Goal: Task Accomplishment & Management: Use online tool/utility

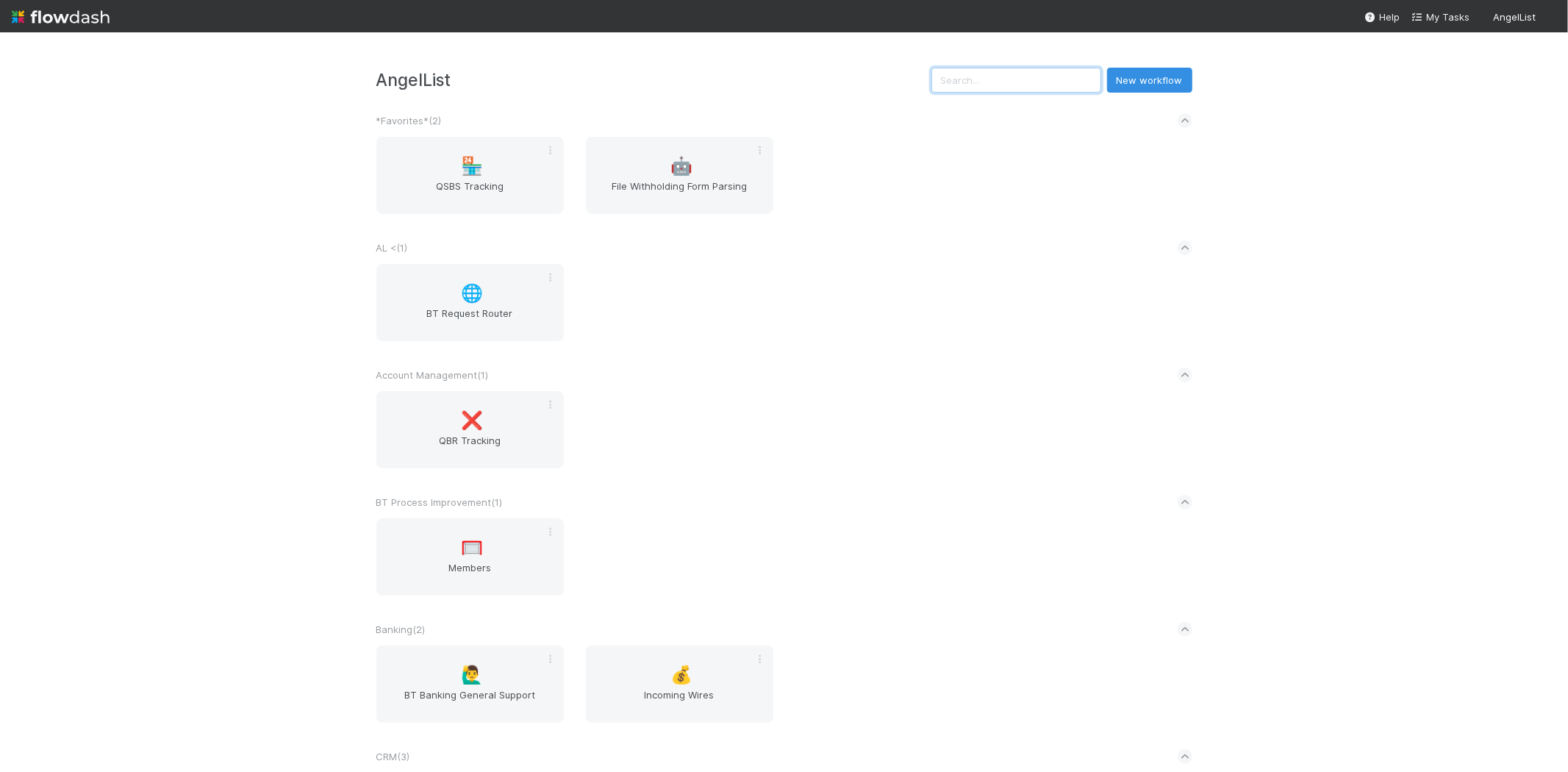
click at [959, 90] on input "text" at bounding box center [1017, 80] width 170 height 25
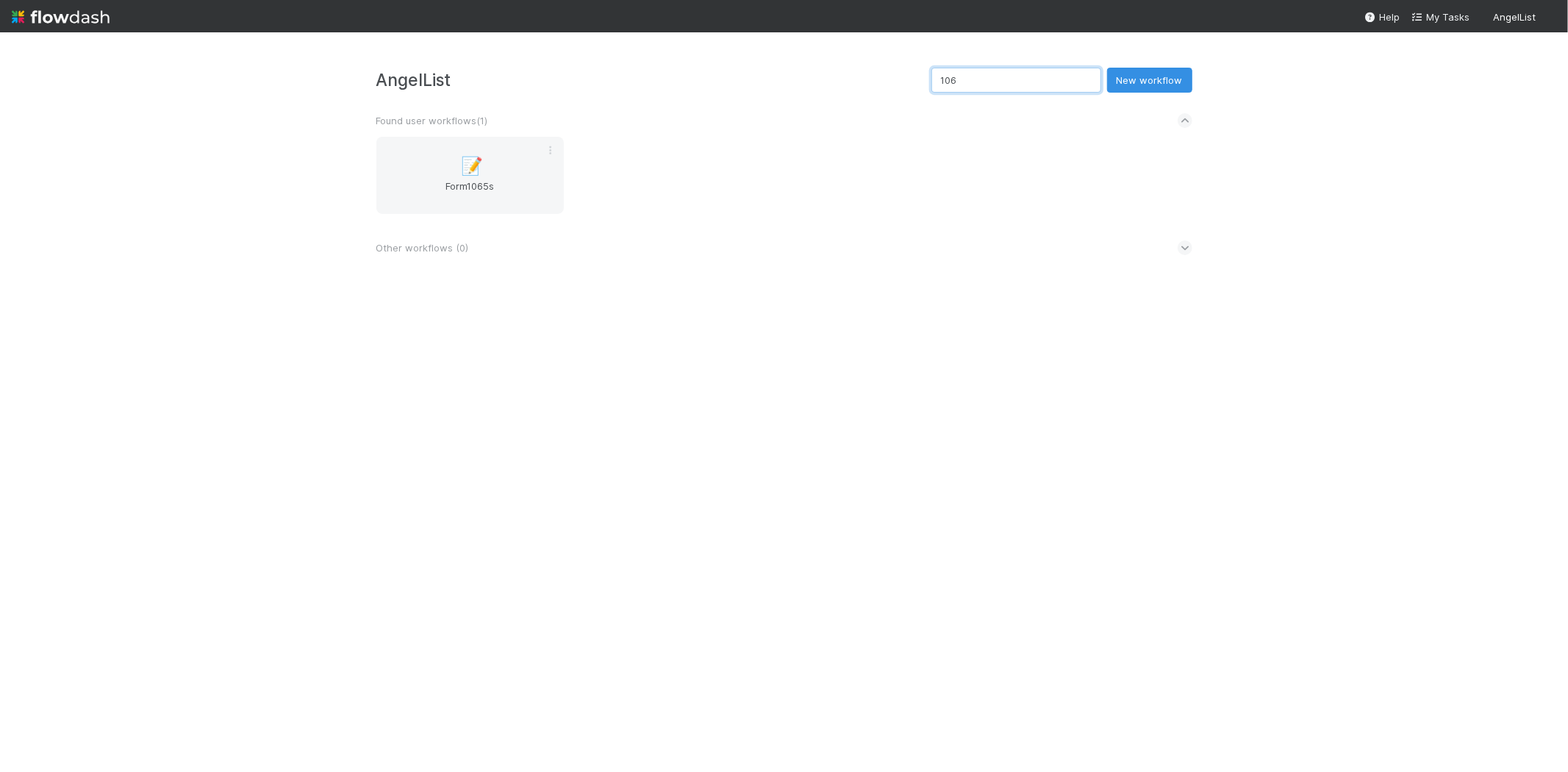
type input "1065"
drag, startPoint x: 1004, startPoint y: 78, endPoint x: 847, endPoint y: 81, distance: 157.0
click at [849, 82] on div "AngelList 1065 New workflow" at bounding box center [784, 80] width 816 height 25
type input "b"
type input "recon"
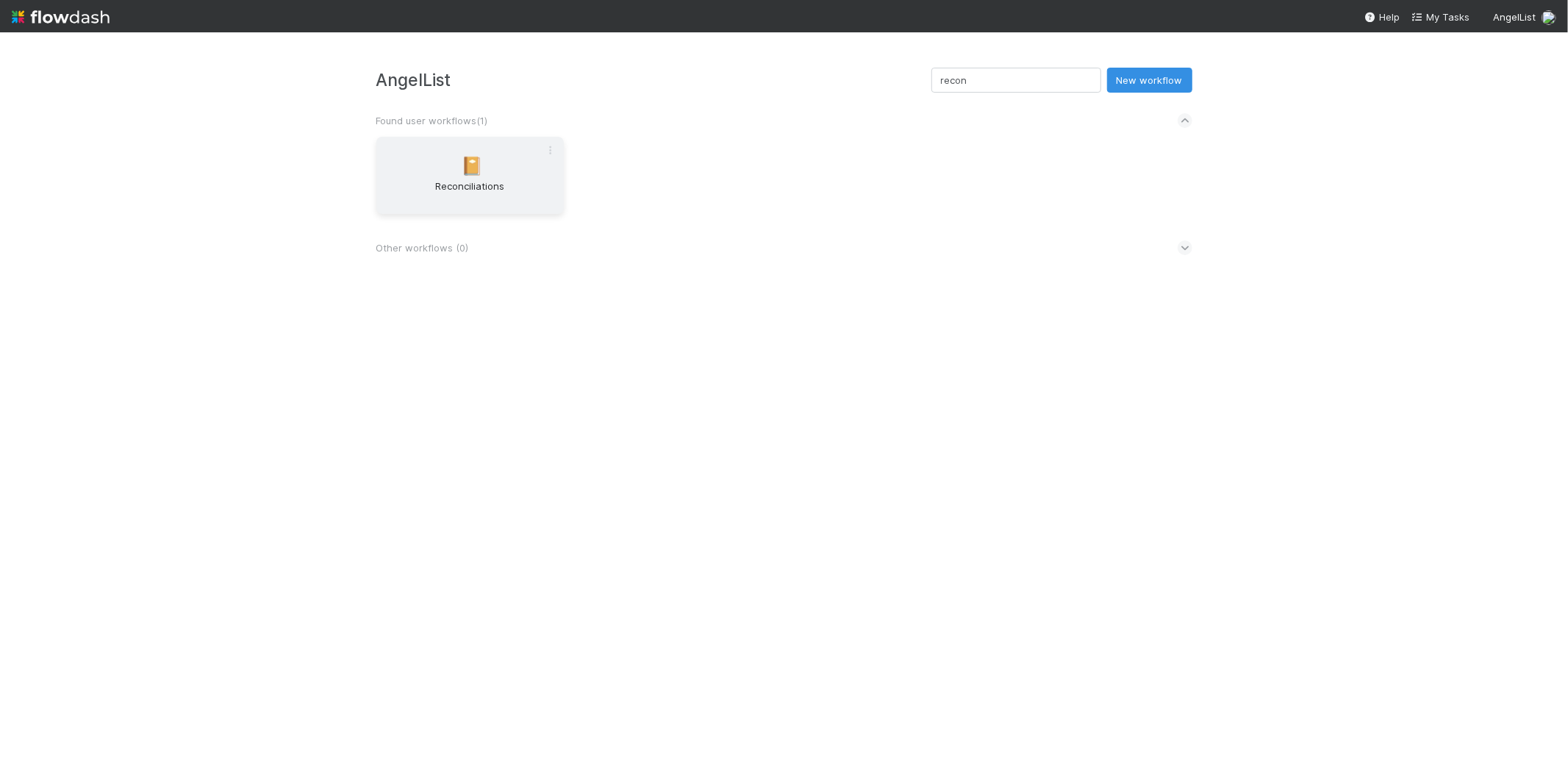
click at [531, 186] on span "Reconciliations" at bounding box center [470, 193] width 176 height 29
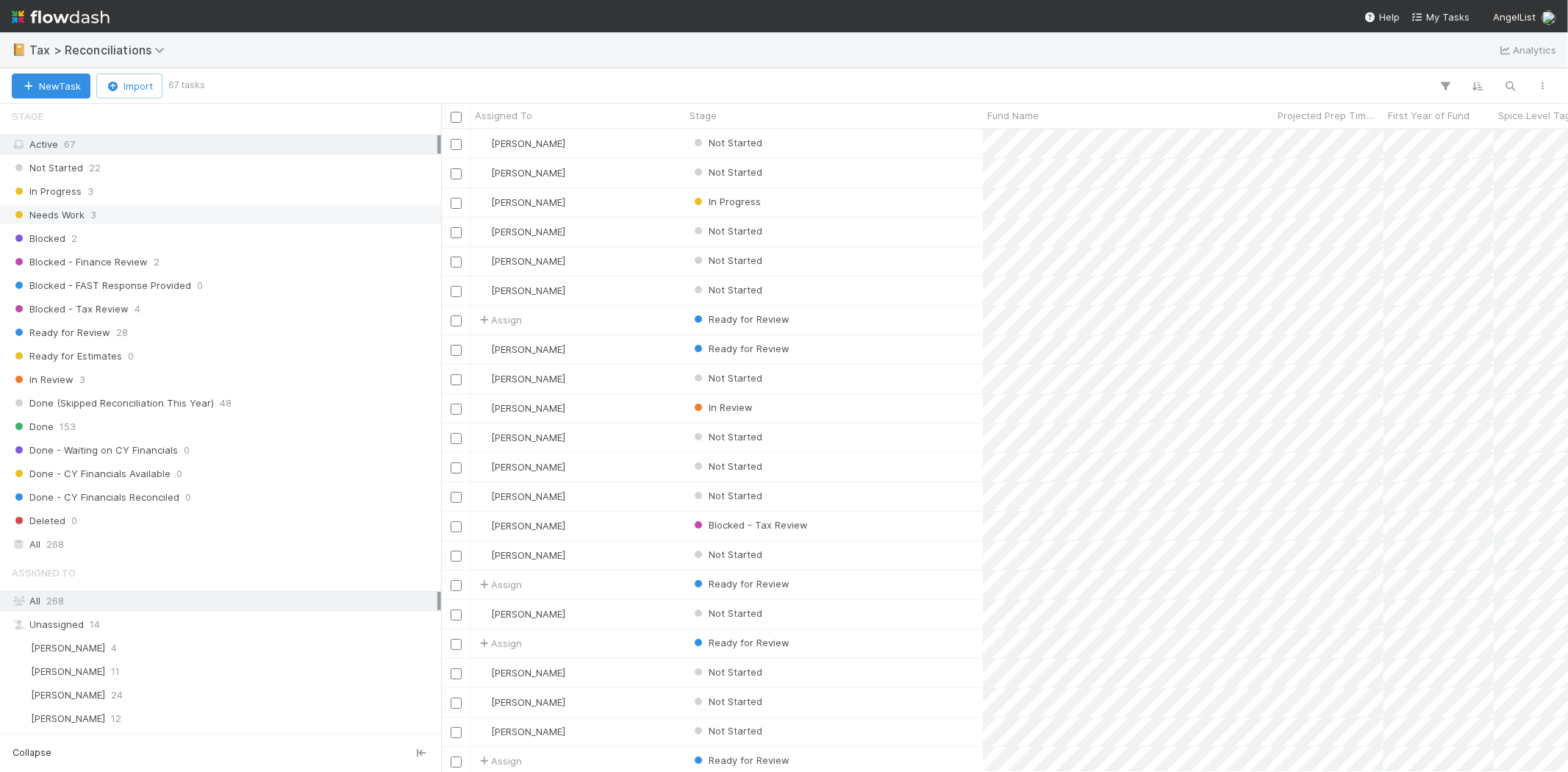
scroll to position [327, 0]
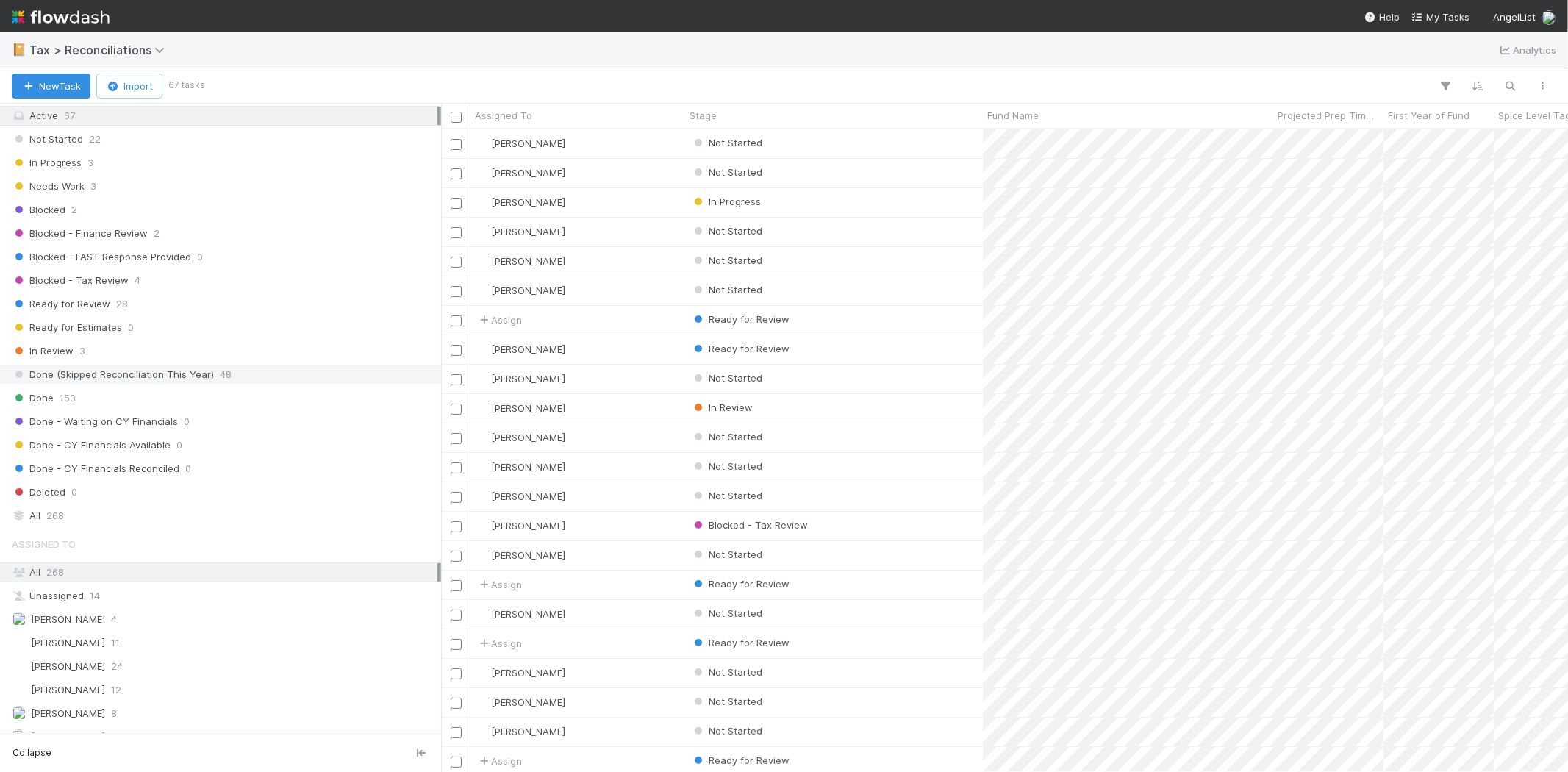
click at [202, 381] on span "Done (Skipped Reconciliation This Year)" at bounding box center [113, 374] width 203 height 18
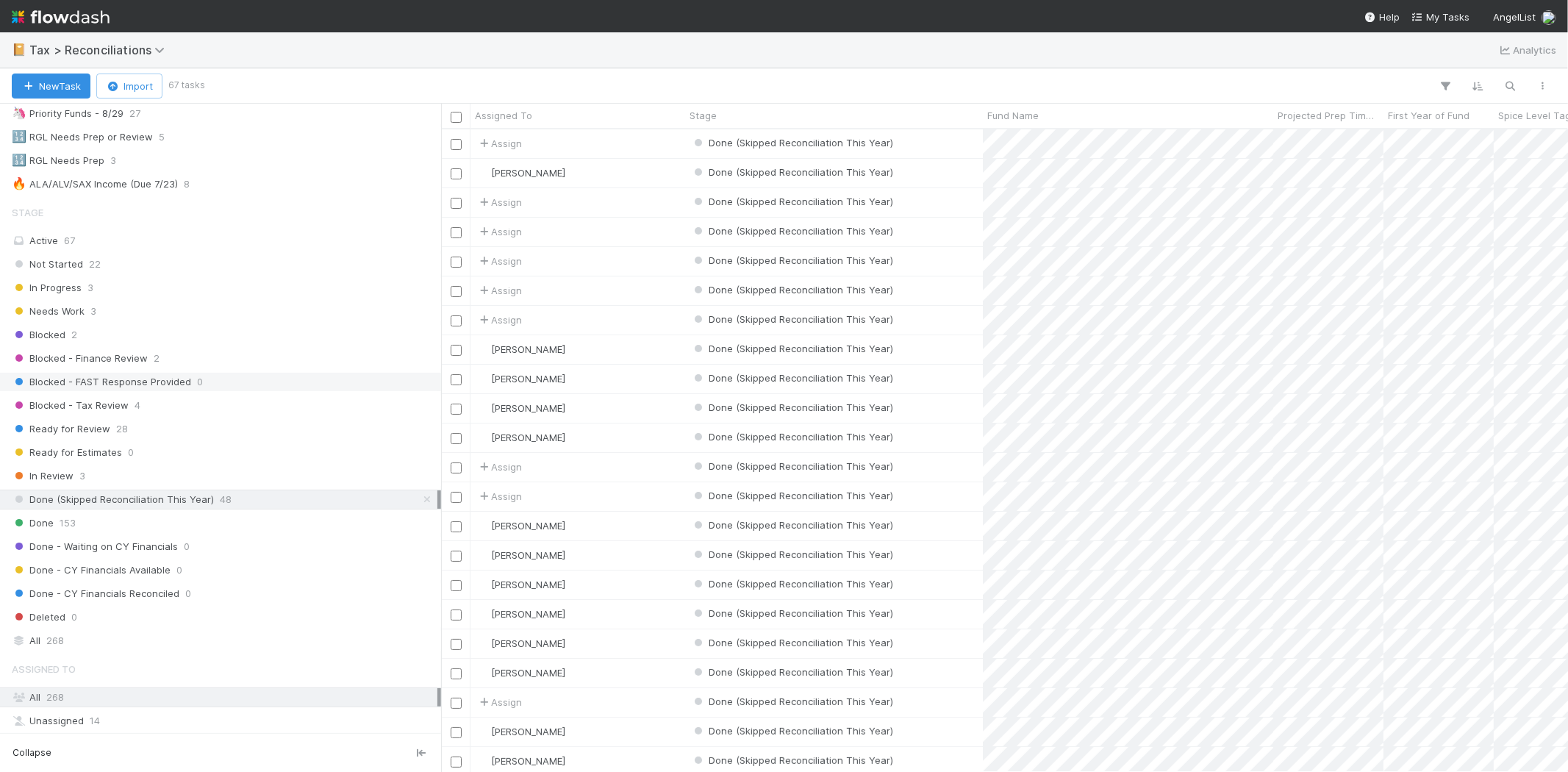
scroll to position [163, 0]
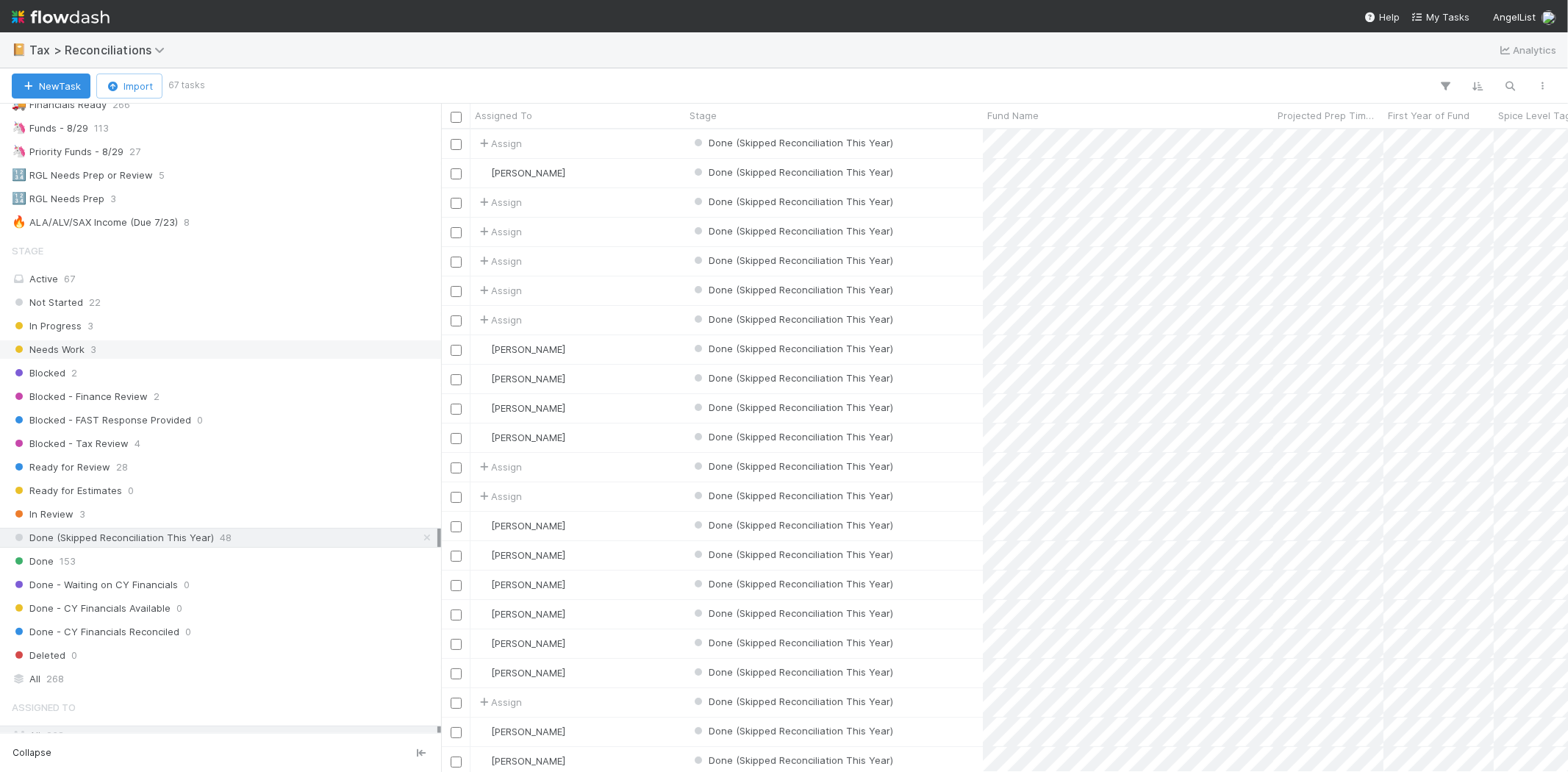
click at [164, 353] on div "Needs Work 3" at bounding box center [224, 349] width 426 height 18
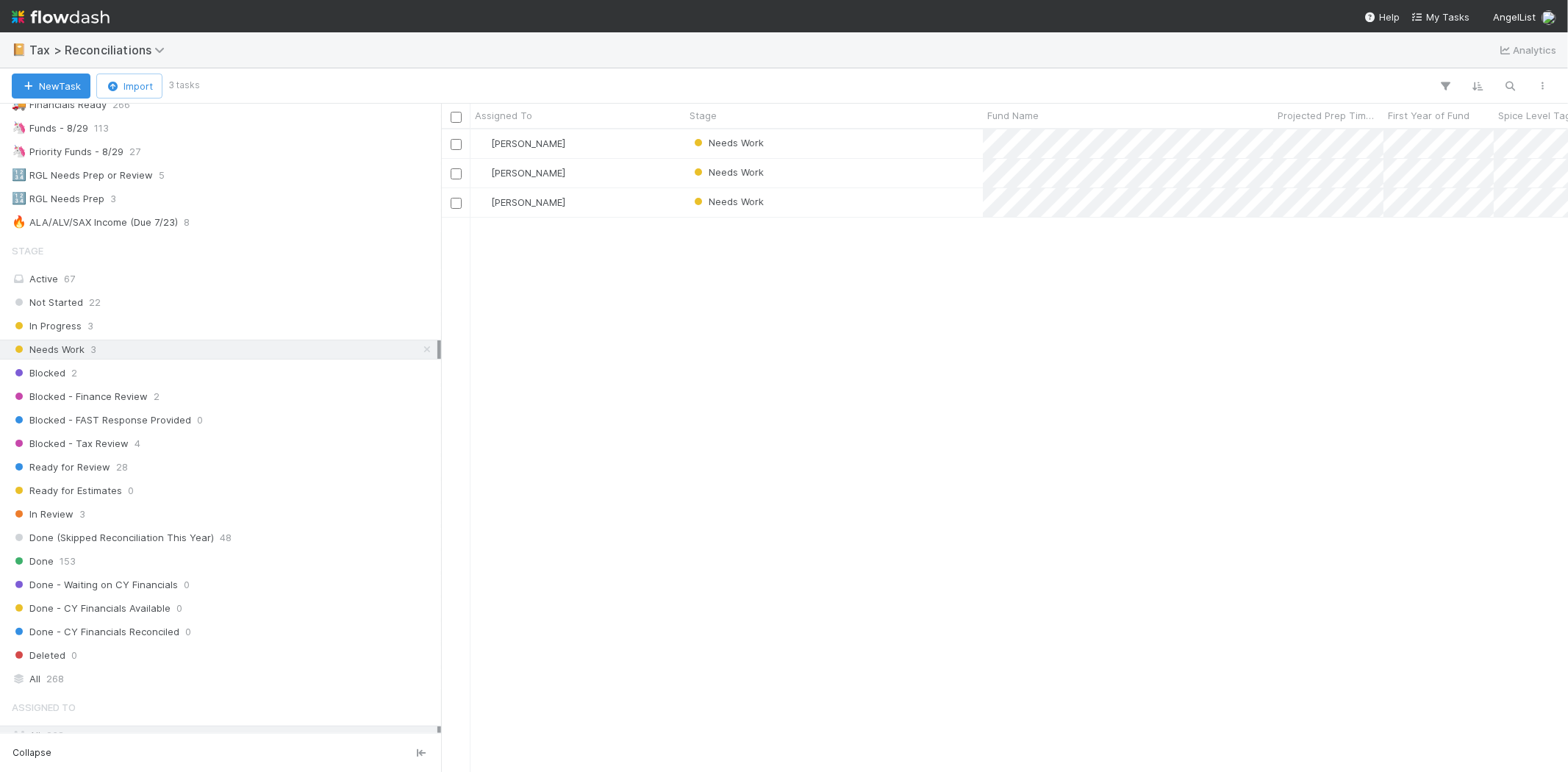
scroll to position [630, 1115]
click at [165, 334] on div "In Progress 3" at bounding box center [224, 326] width 426 height 18
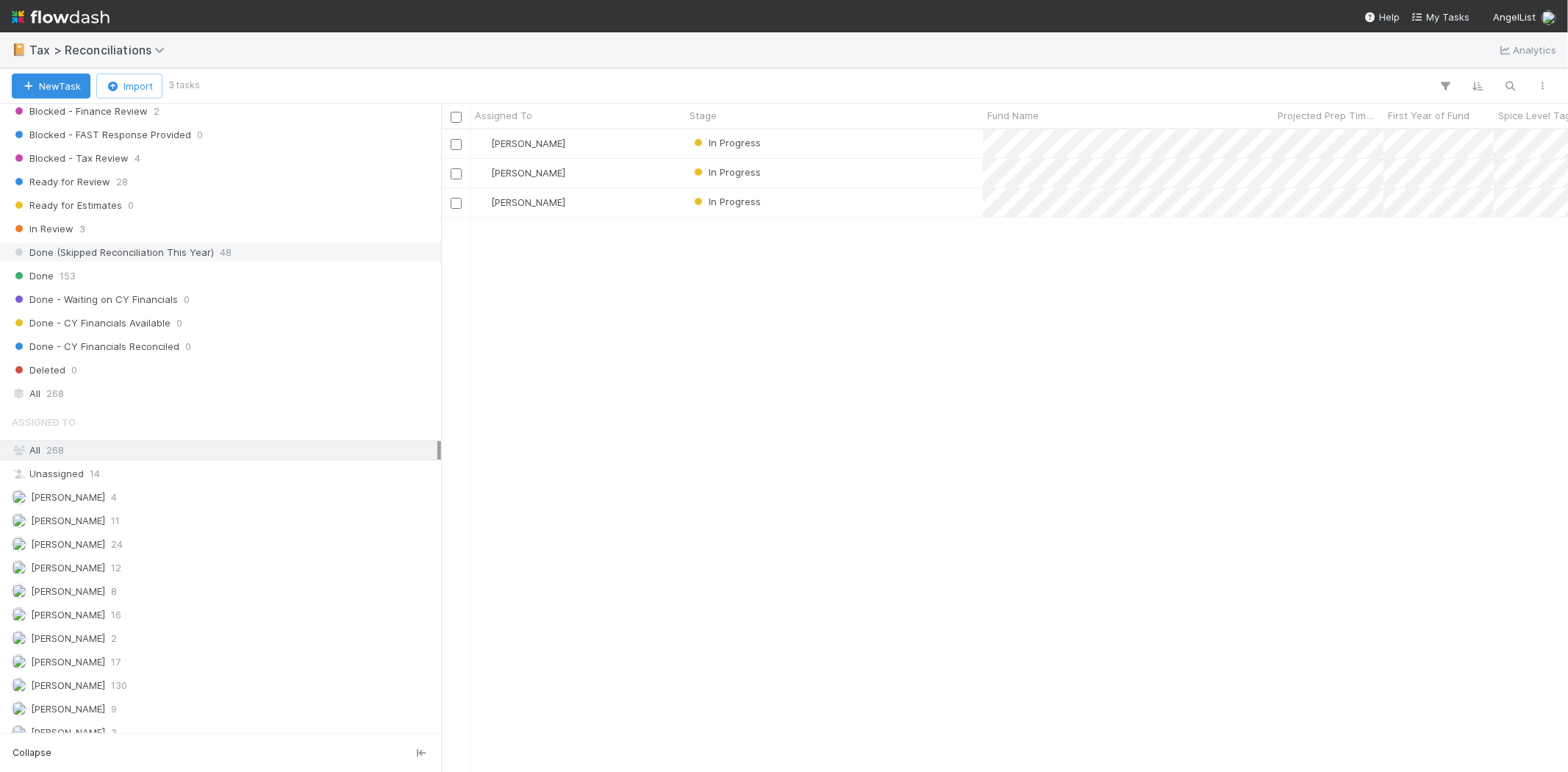
scroll to position [469, 0]
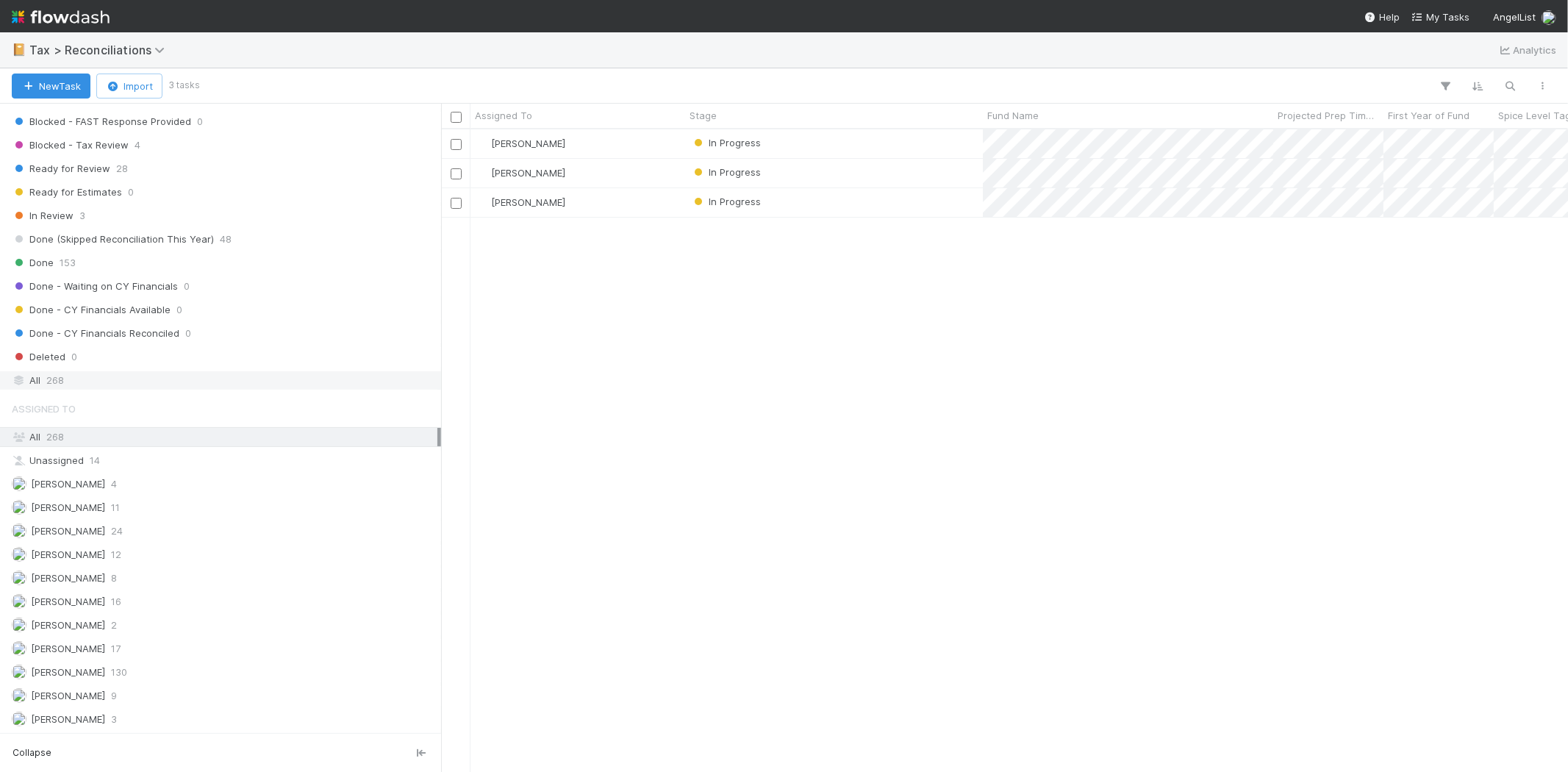
click at [114, 373] on div "All 268" at bounding box center [224, 380] width 426 height 18
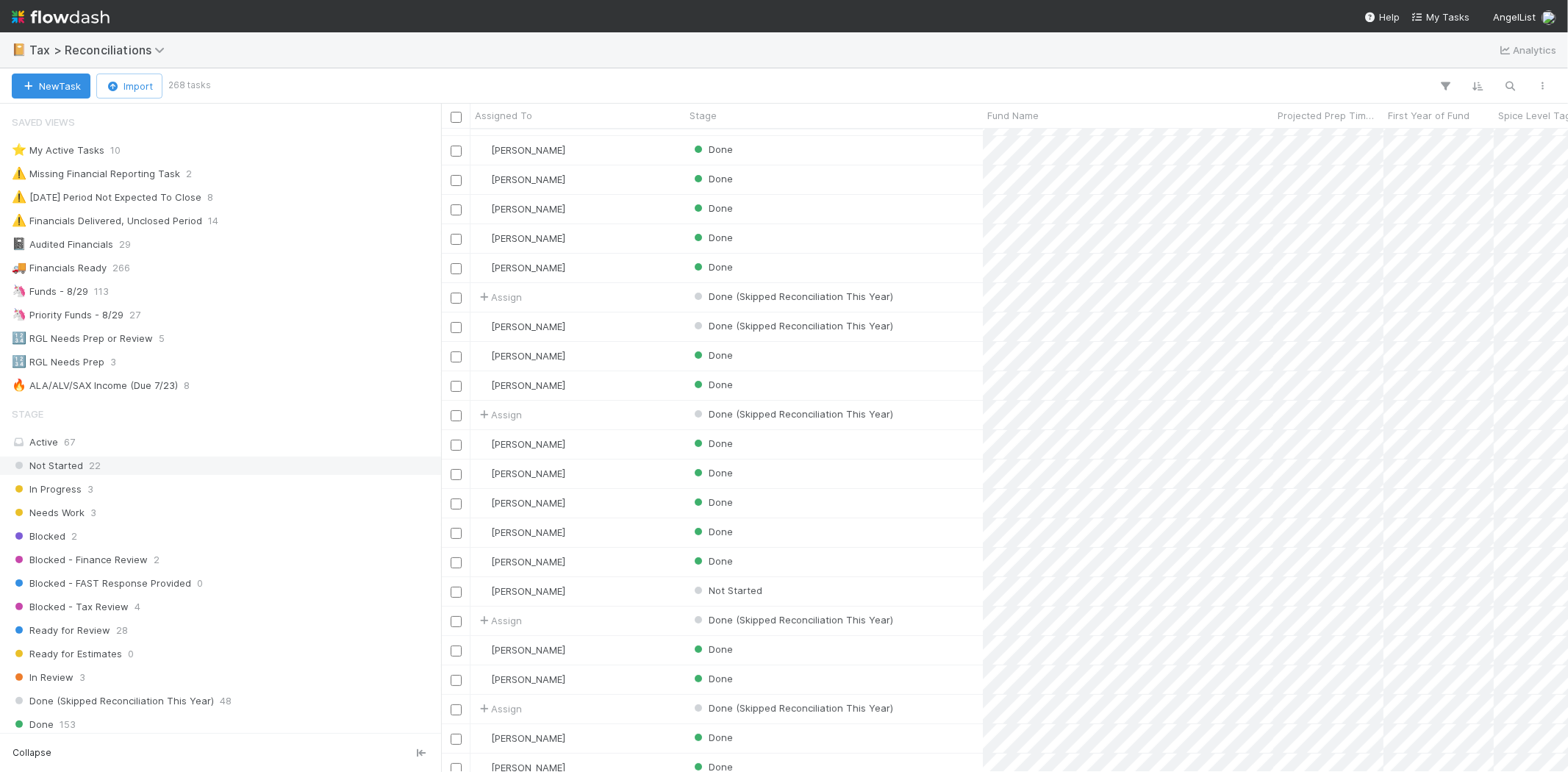
scroll to position [163, 0]
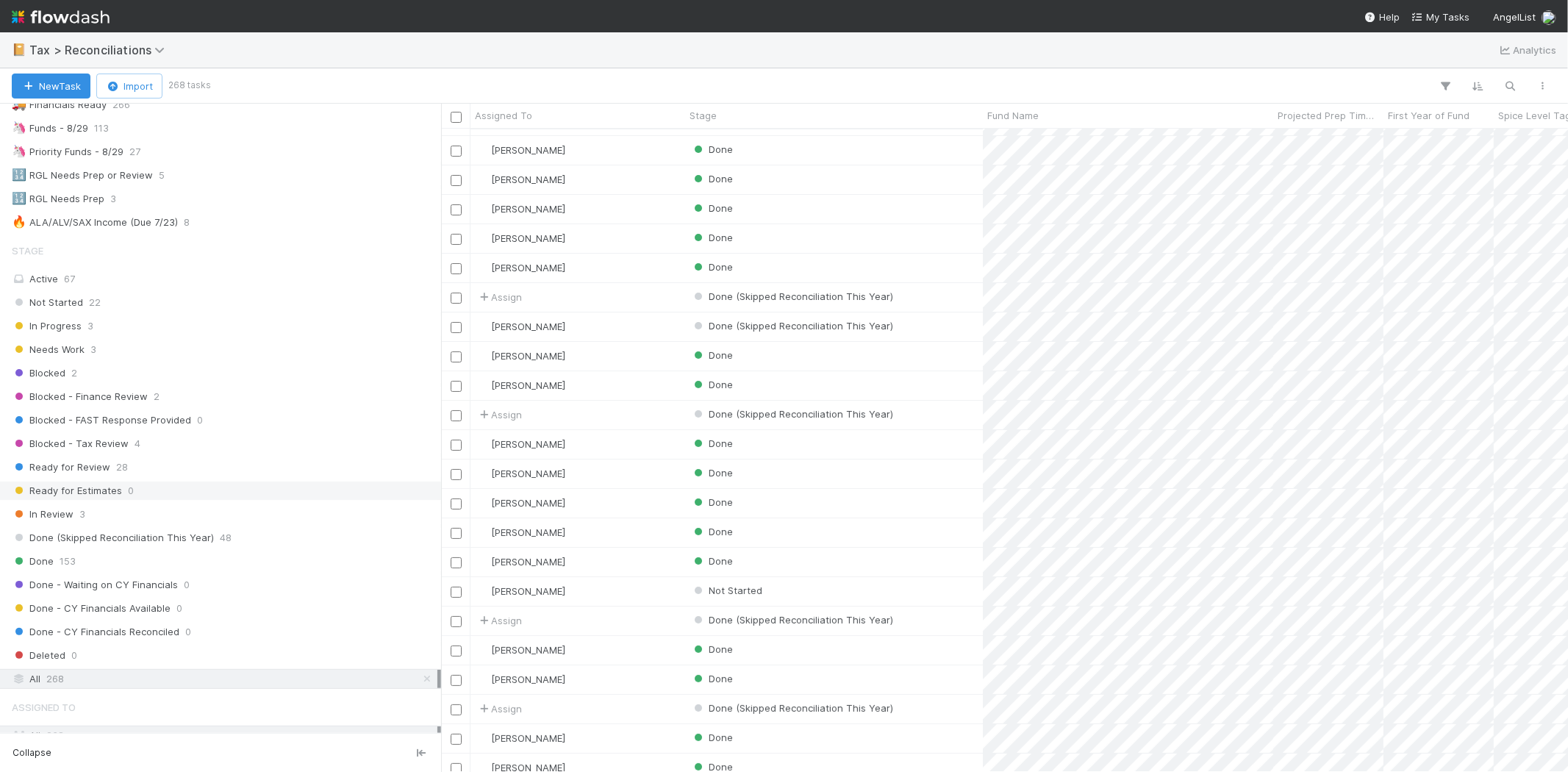
click at [108, 496] on span "Ready for Estimates" at bounding box center [67, 491] width 110 height 18
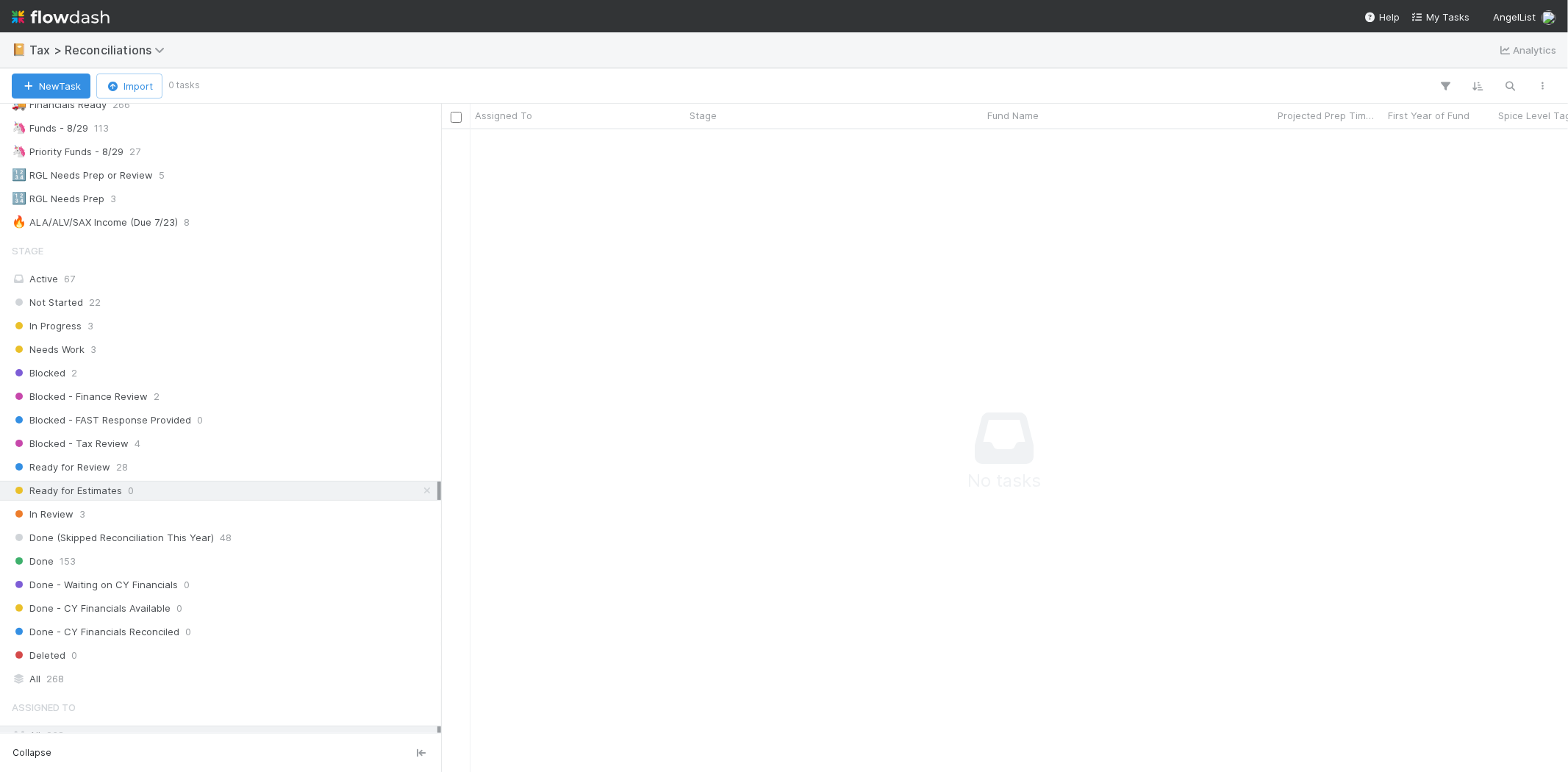
scroll to position [619, 1103]
click at [89, 307] on span "22" at bounding box center [95, 303] width 12 height 18
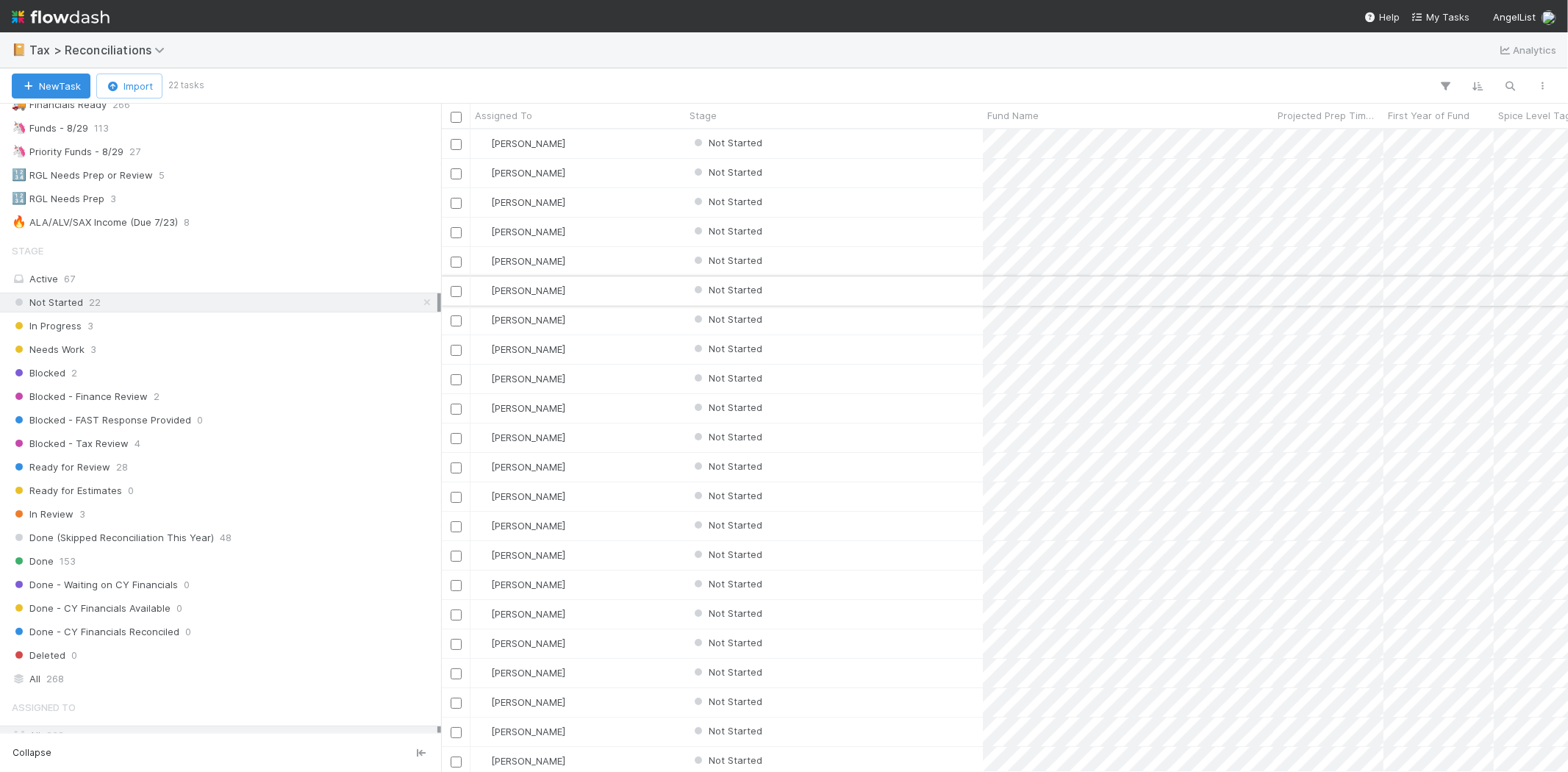
scroll to position [630, 1115]
click at [601, 317] on div "Michael Binck" at bounding box center [579, 320] width 215 height 28
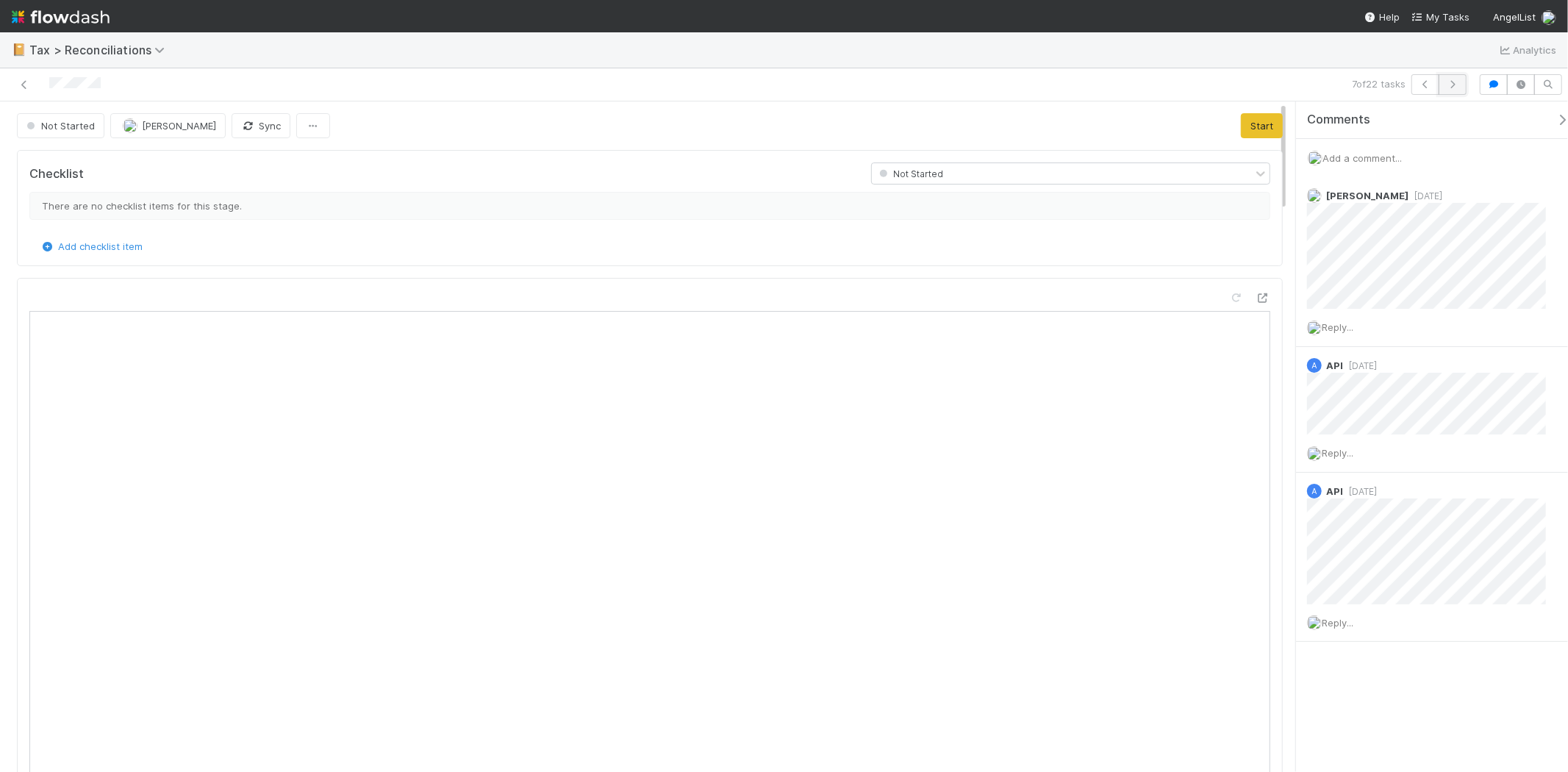
click at [1450, 88] on icon "button" at bounding box center [1453, 84] width 15 height 9
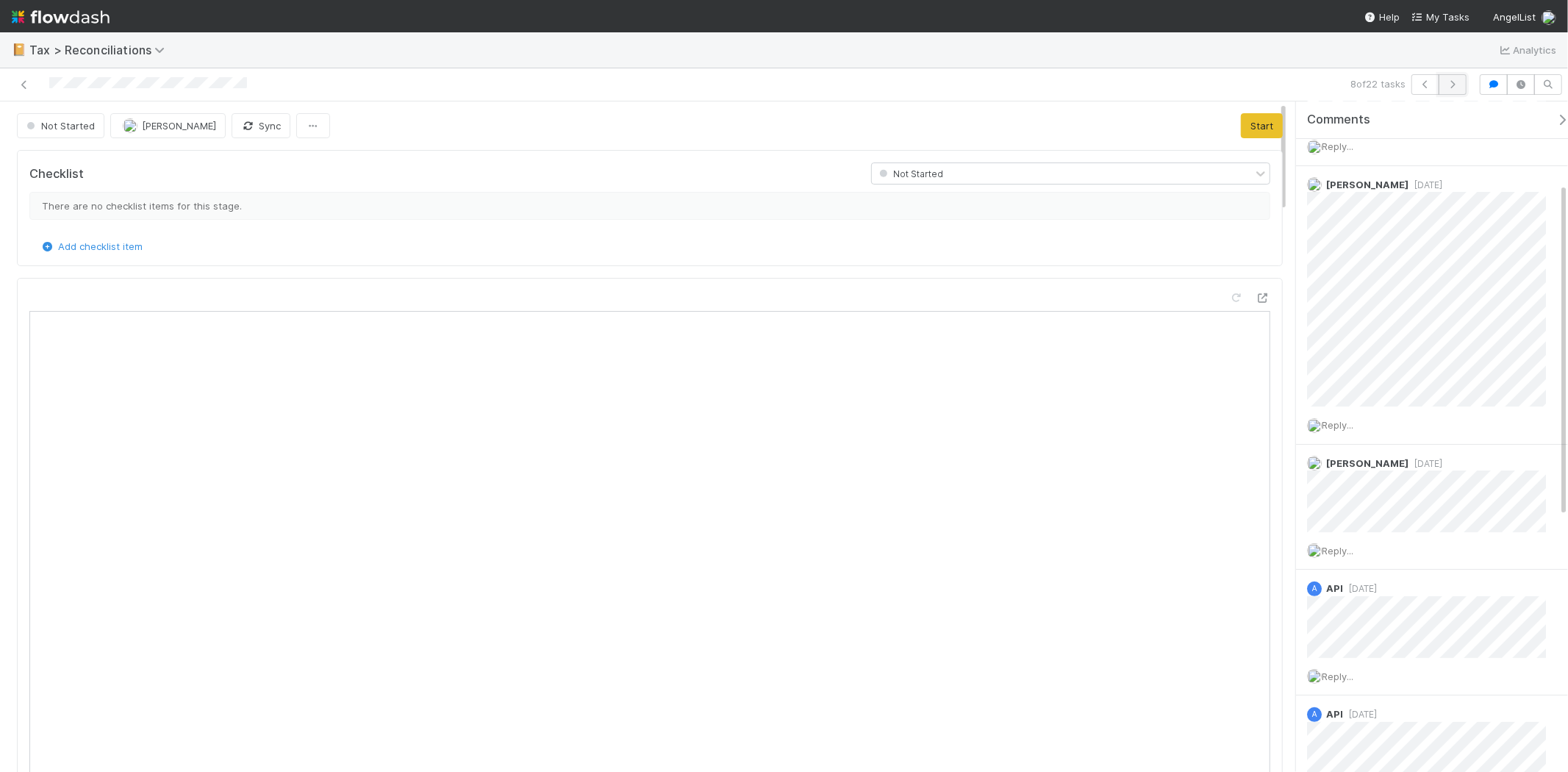
click at [1453, 84] on icon "button" at bounding box center [1453, 84] width 15 height 9
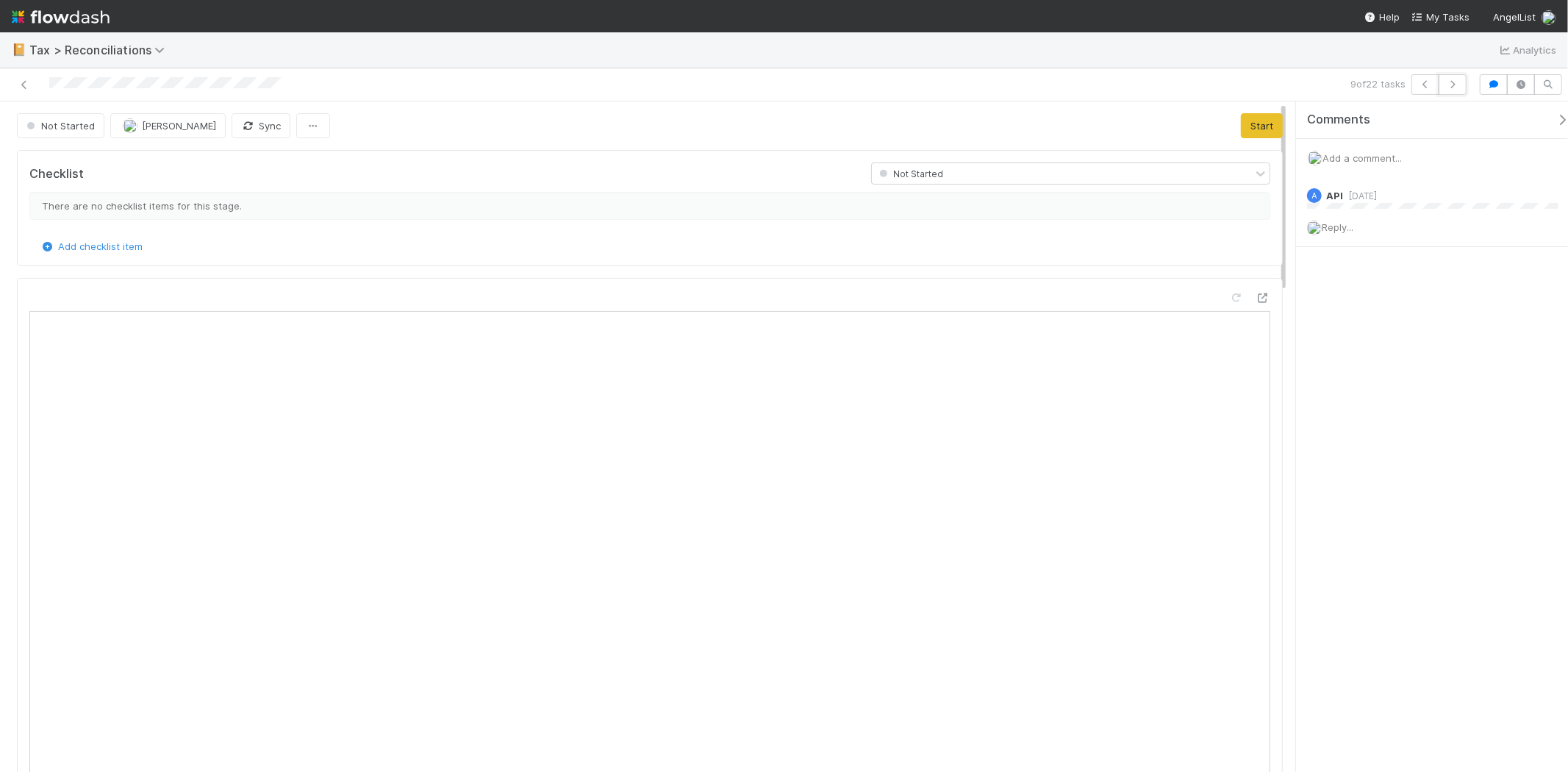
click at [1453, 84] on icon "button" at bounding box center [1453, 84] width 15 height 9
click at [1455, 84] on icon "button" at bounding box center [1453, 84] width 15 height 9
click at [1458, 82] on icon "button" at bounding box center [1453, 84] width 15 height 9
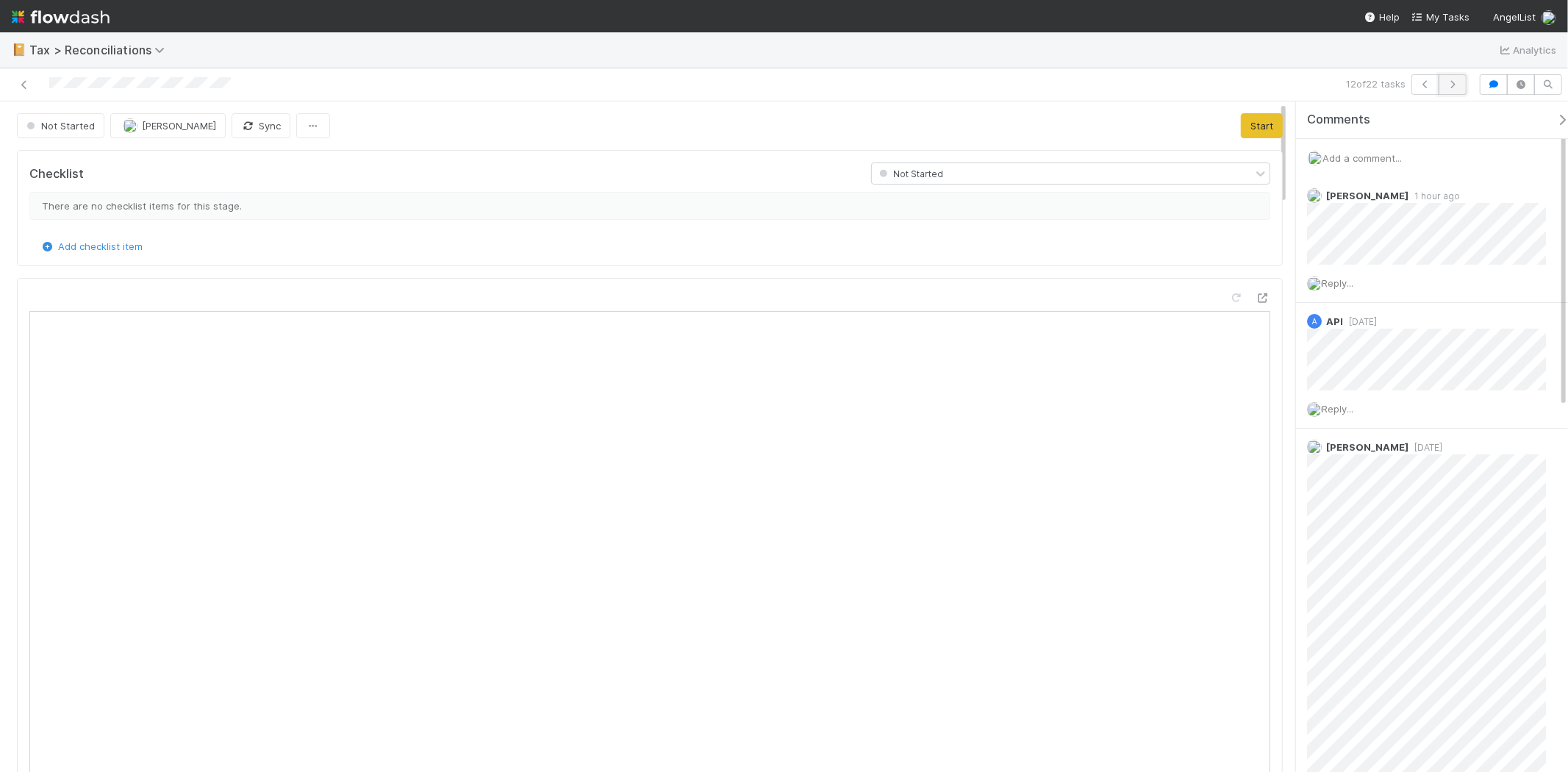
click at [1460, 84] on button "button" at bounding box center [1453, 84] width 28 height 21
click at [1445, 80] on icon "button" at bounding box center [1453, 84] width 15 height 9
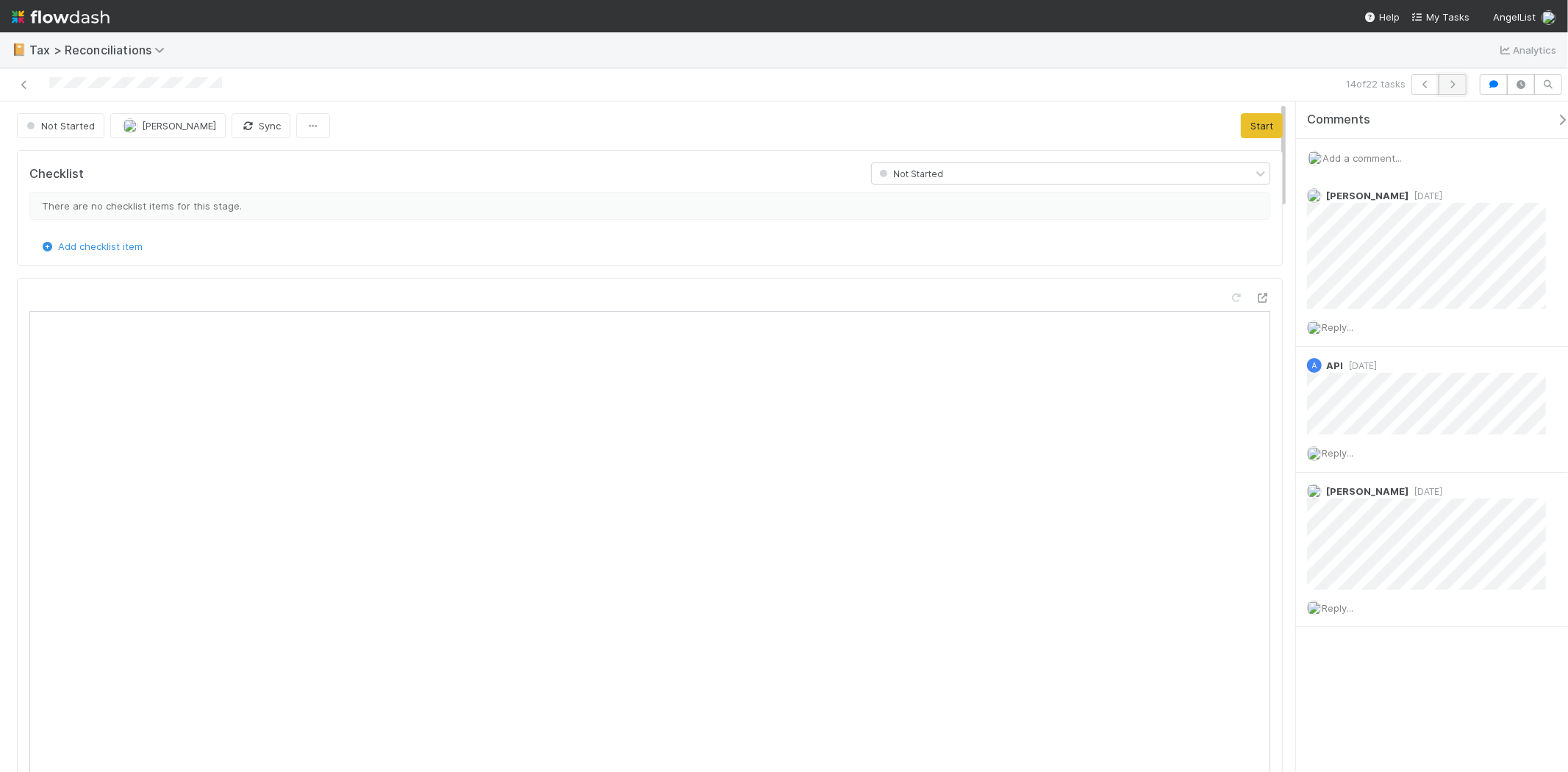
click at [1461, 79] on button "button" at bounding box center [1453, 84] width 28 height 21
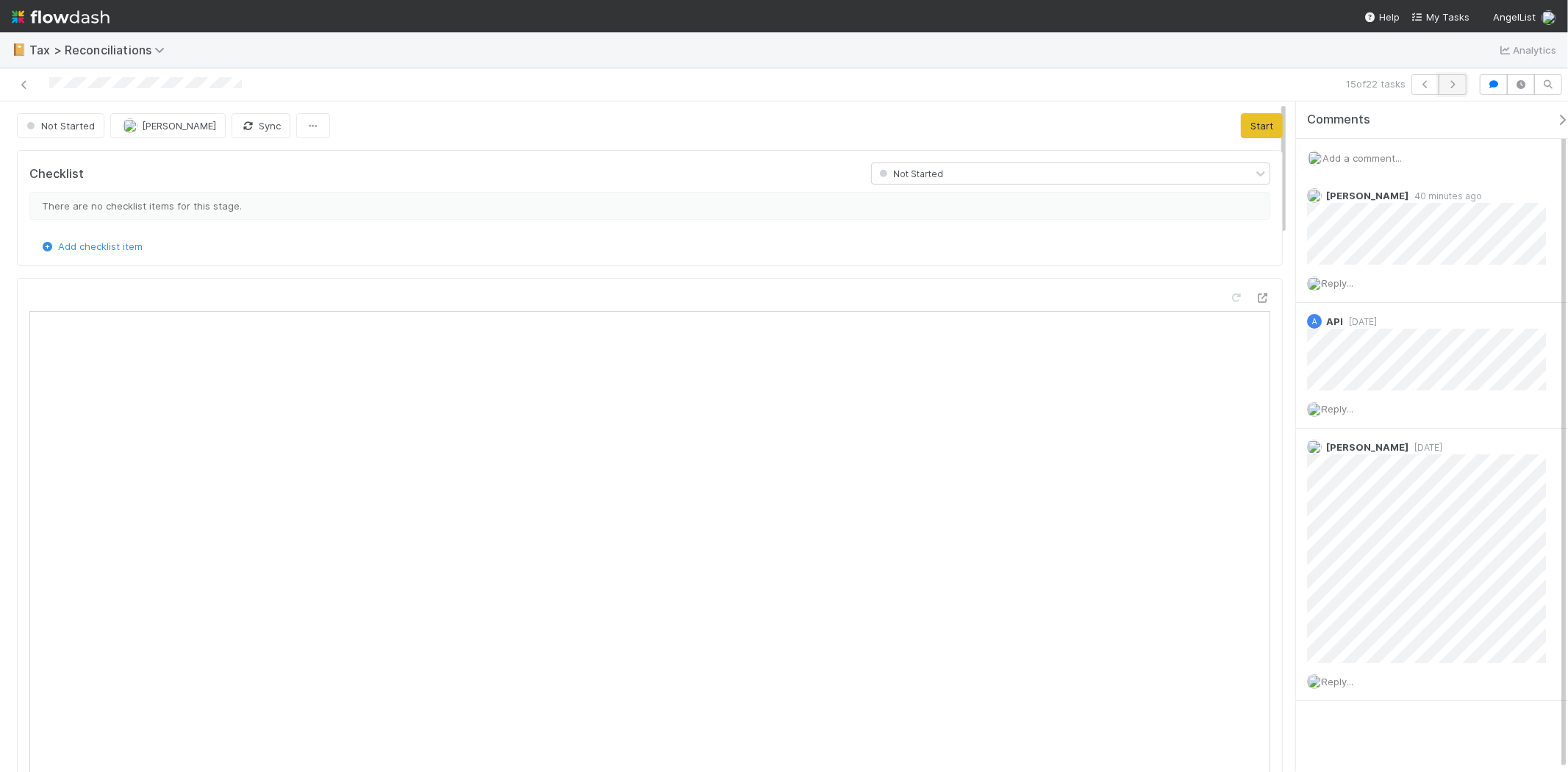
click at [1444, 83] on button "button" at bounding box center [1453, 84] width 28 height 21
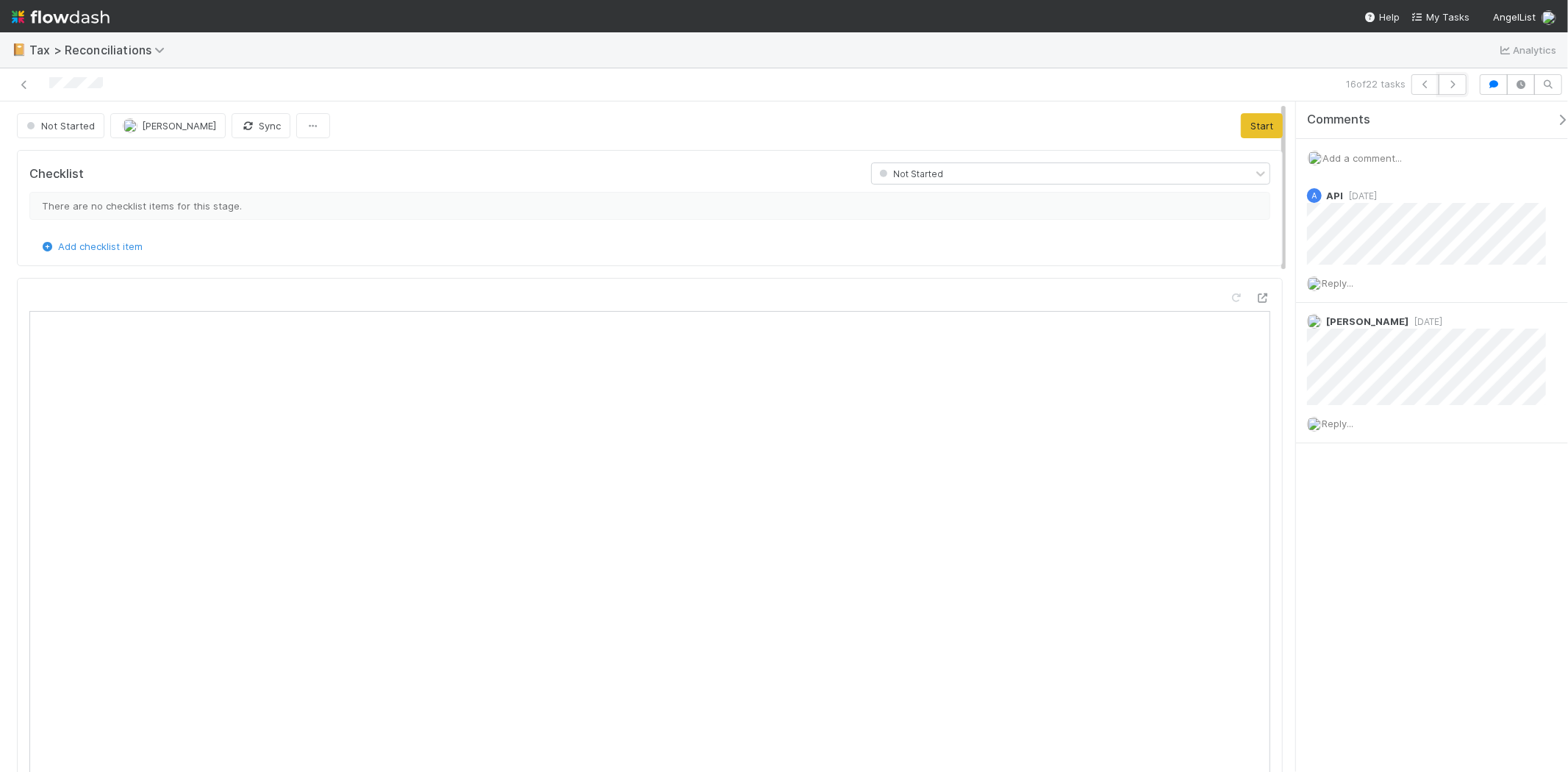
click at [1444, 83] on button "button" at bounding box center [1453, 84] width 28 height 21
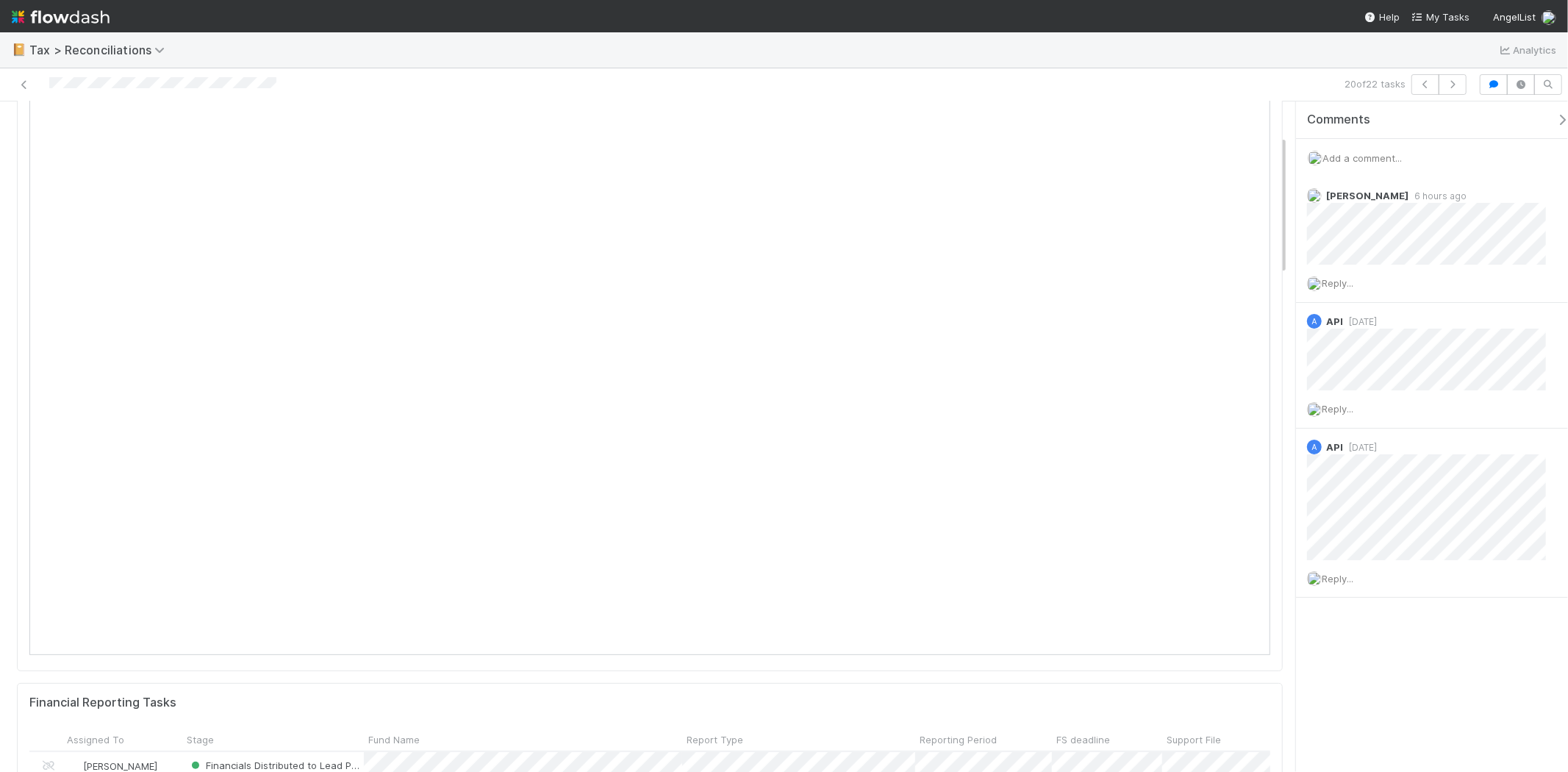
scroll to position [287, 583]
click at [1455, 82] on icon "button" at bounding box center [1453, 84] width 15 height 9
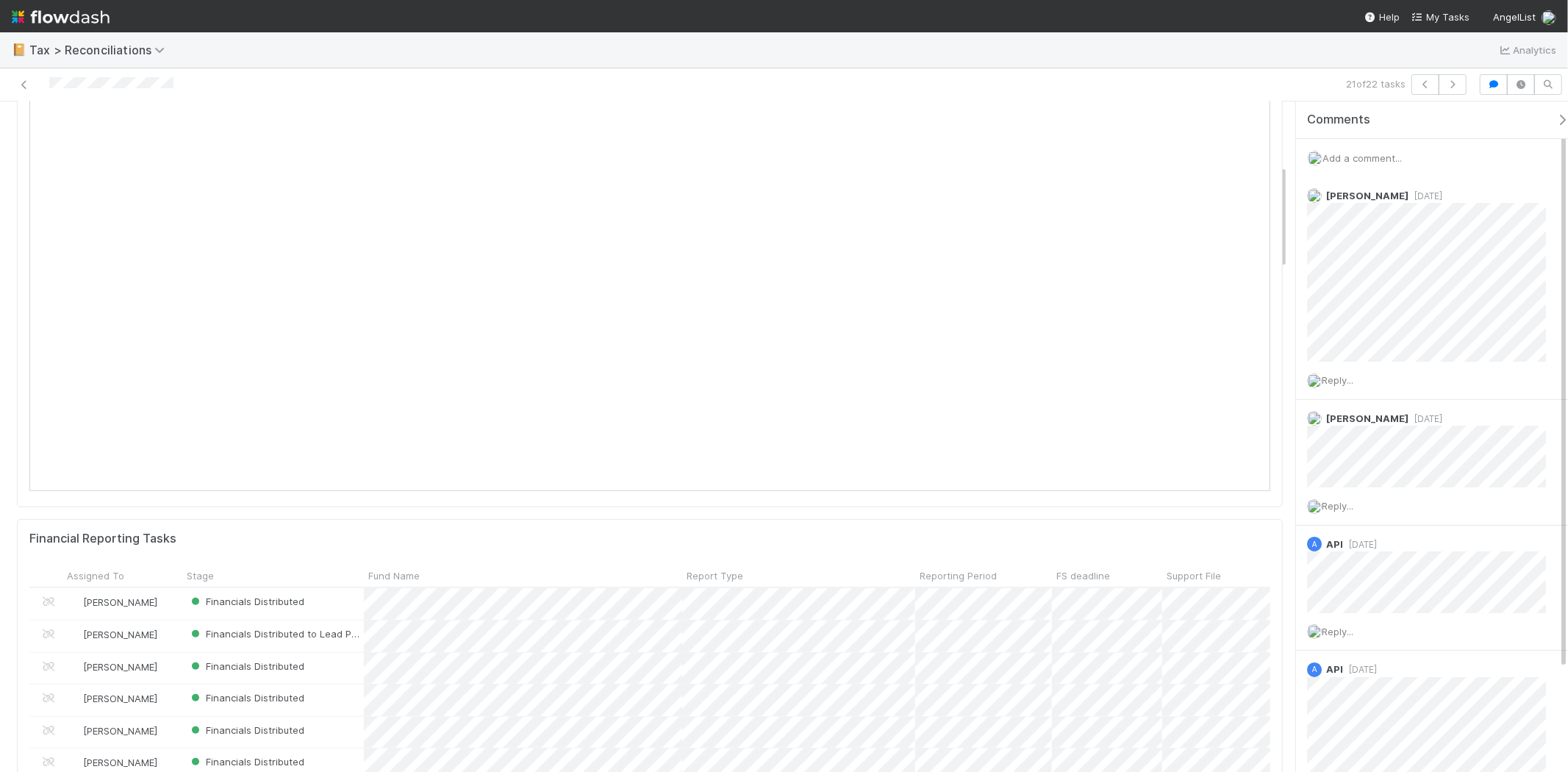
scroll to position [287, 583]
click at [1450, 82] on icon "button" at bounding box center [1453, 84] width 15 height 9
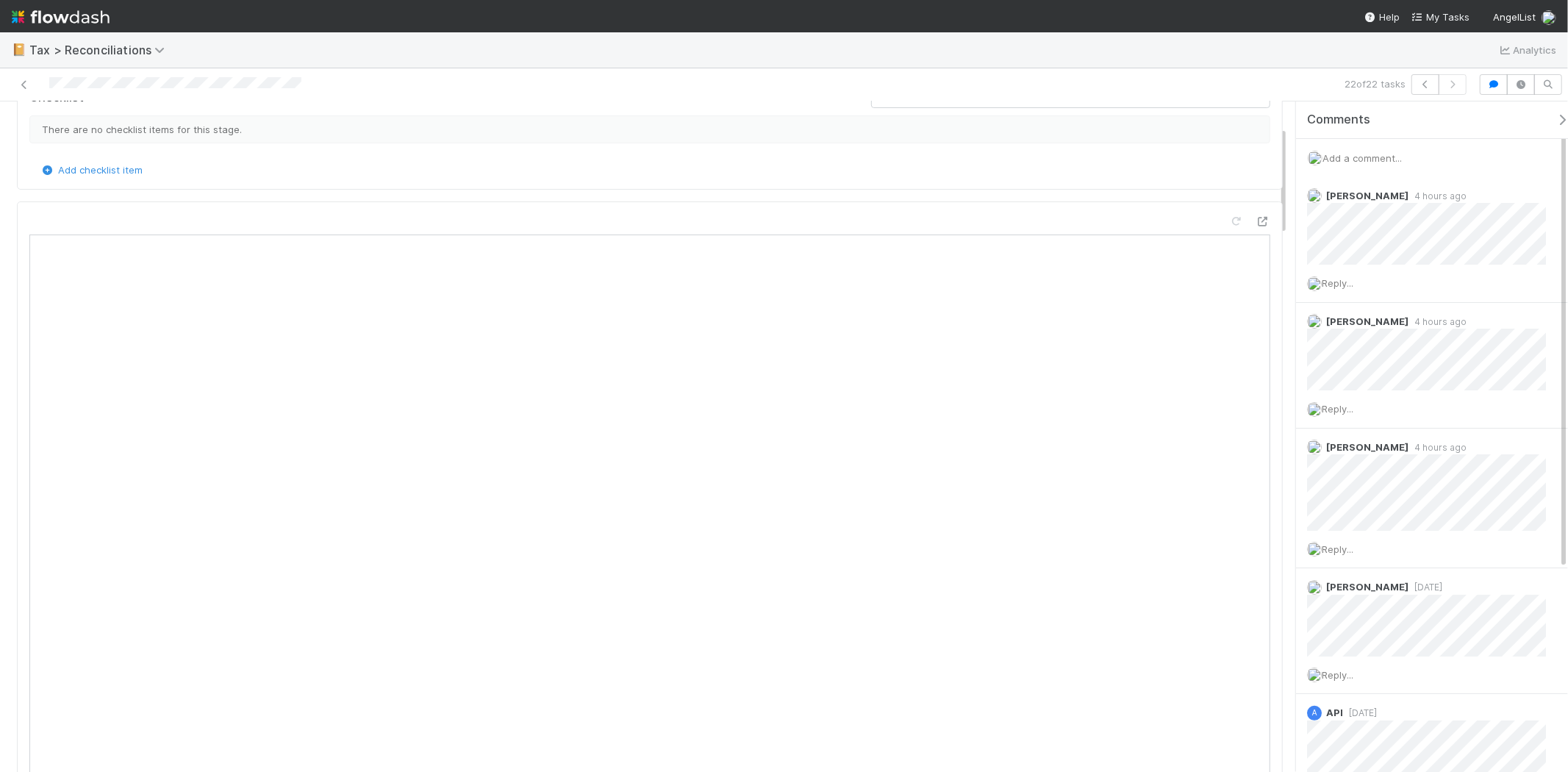
scroll to position [163, 0]
click at [1430, 87] on icon "button" at bounding box center [1425, 84] width 15 height 9
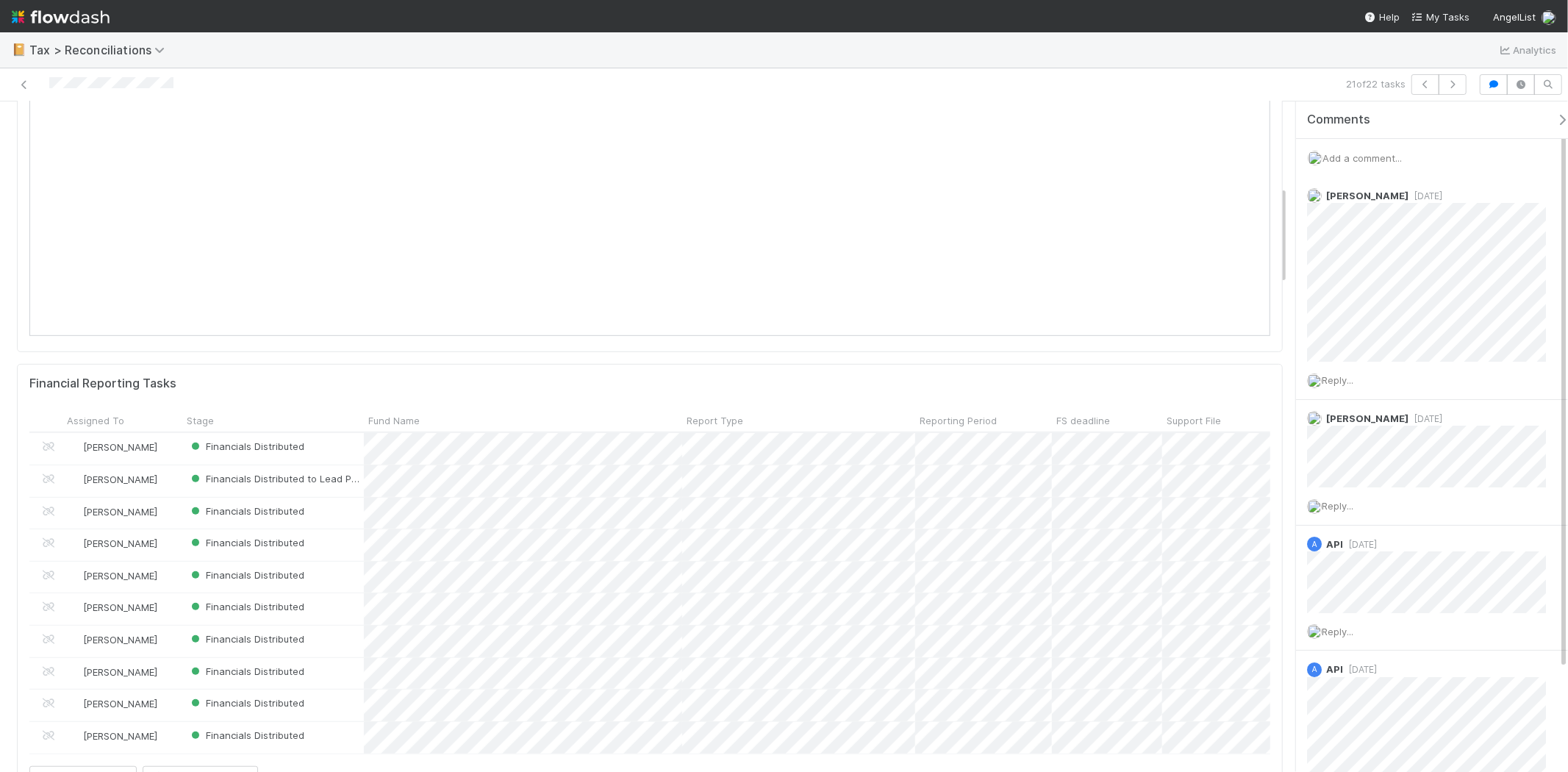
scroll to position [571, 0]
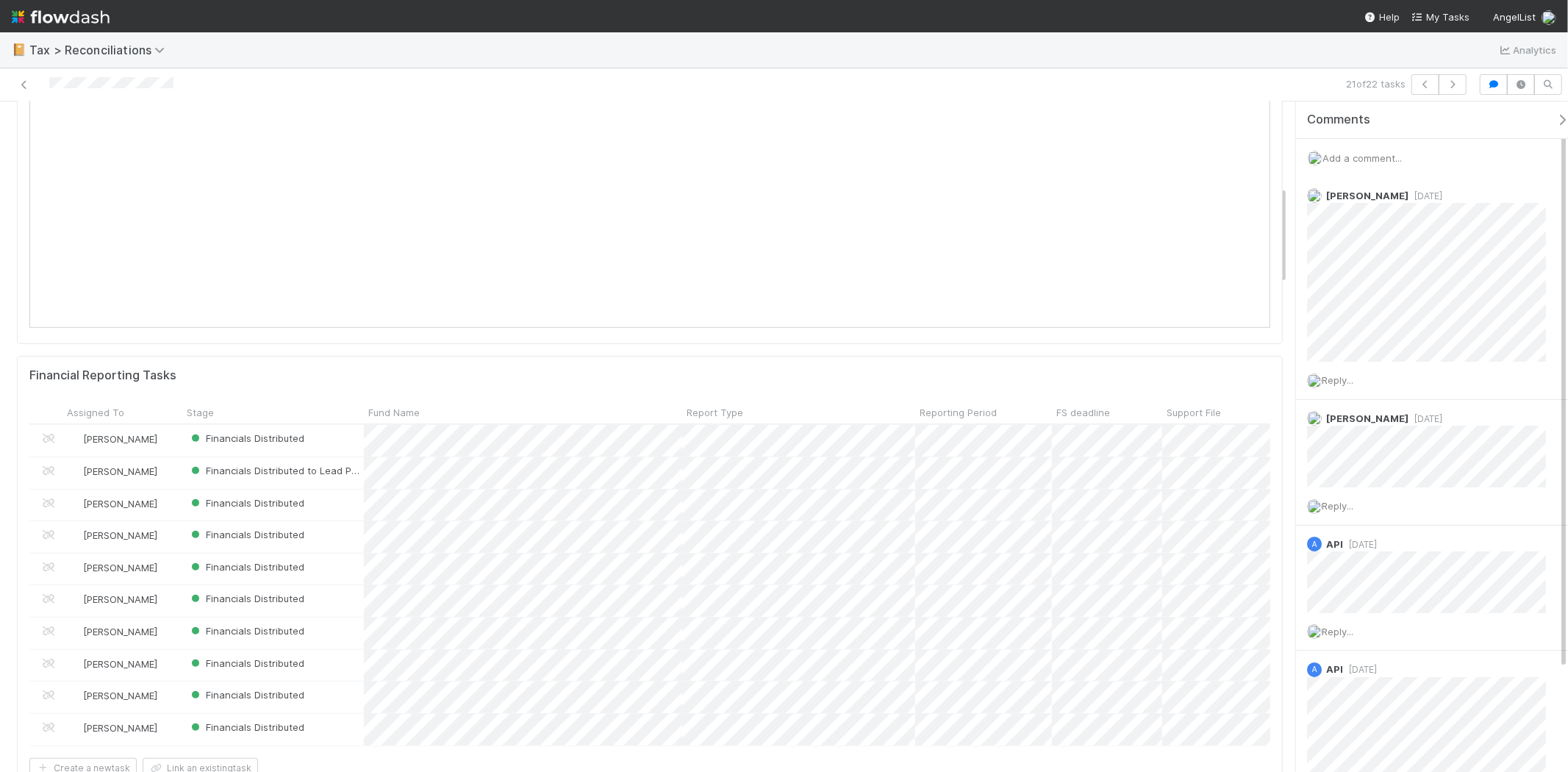
click at [599, 100] on div "21 of 22 tasks" at bounding box center [784, 85] width 1568 height 33
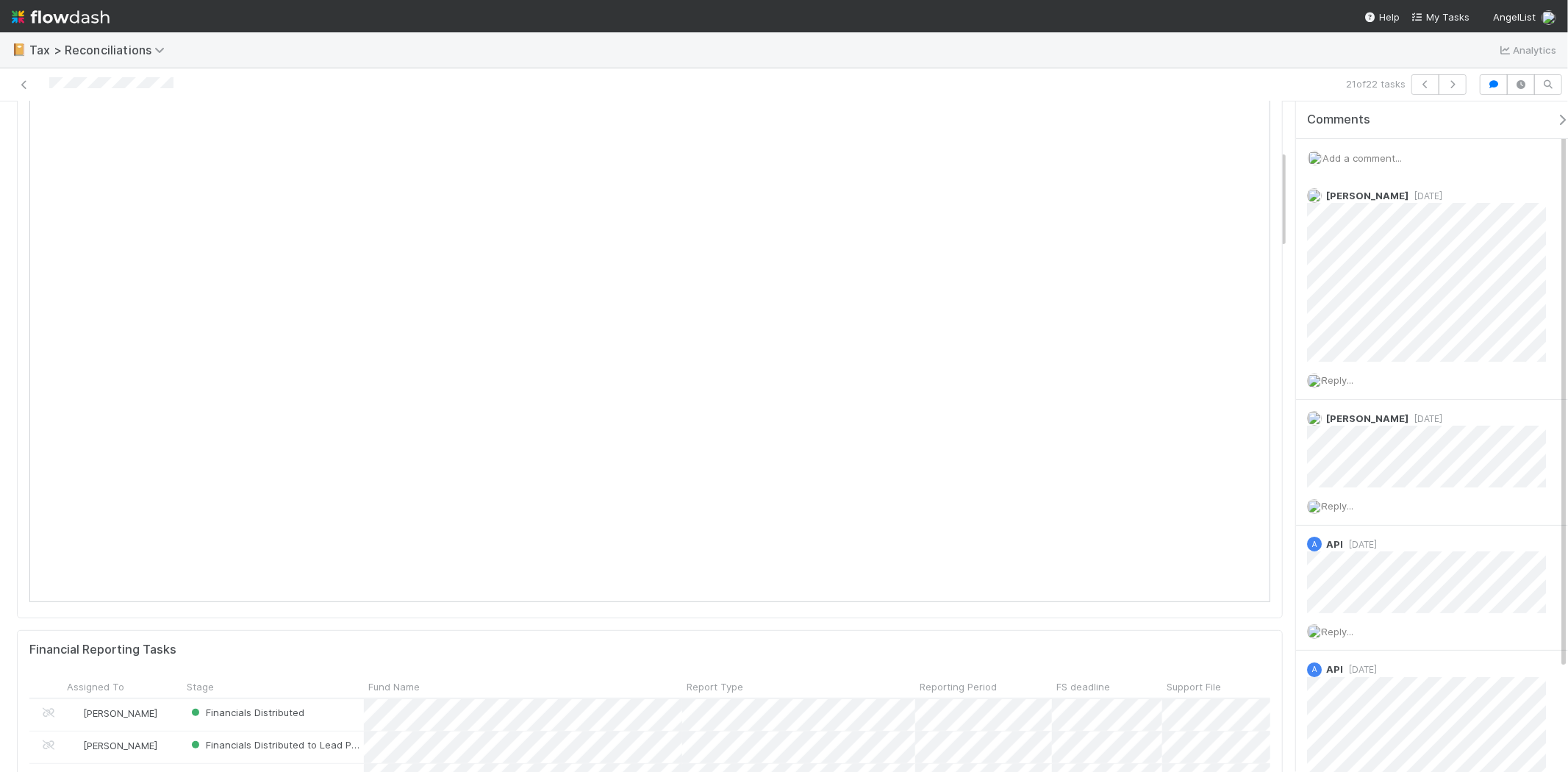
scroll to position [0, 0]
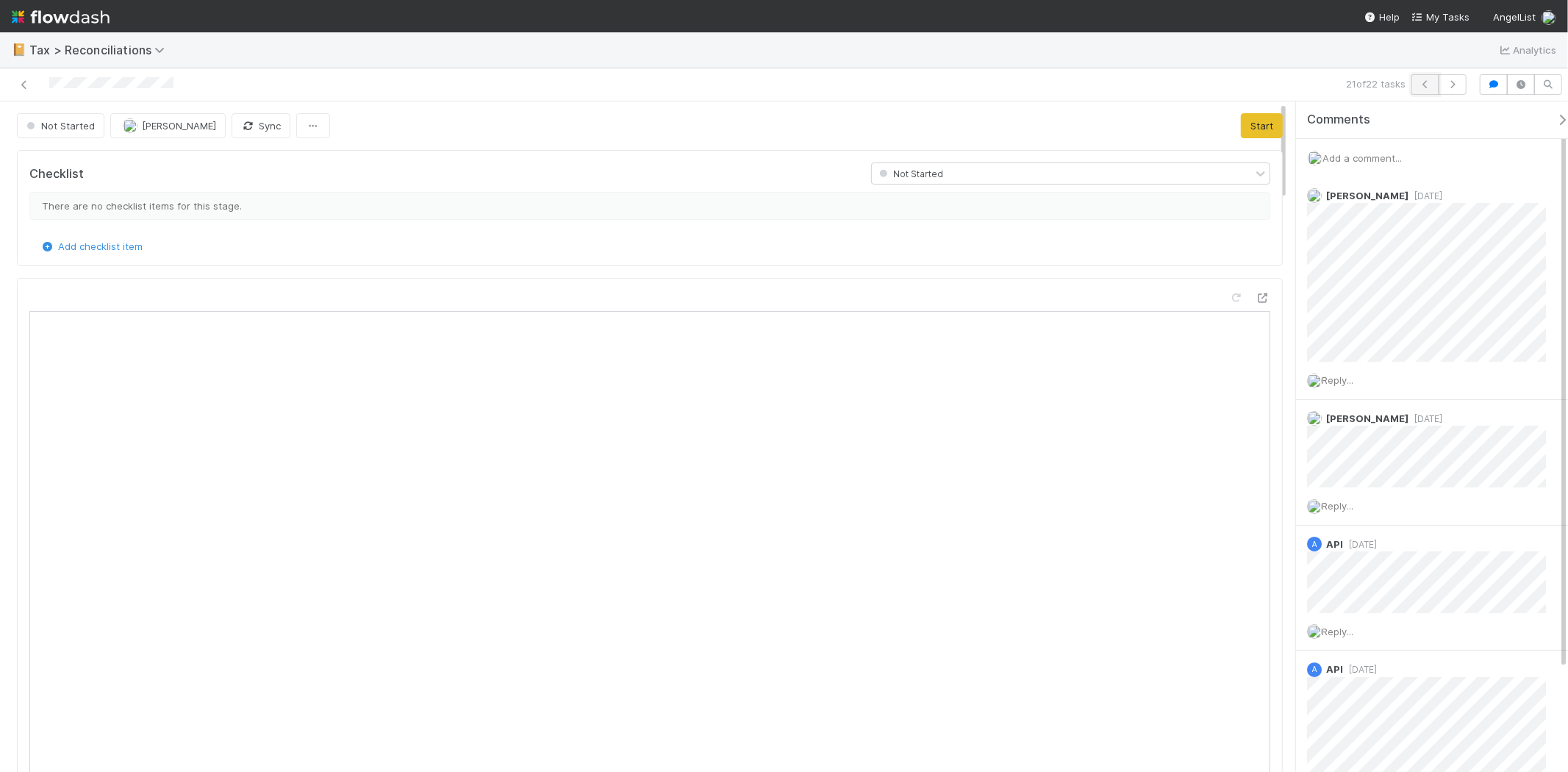
click at [1429, 83] on icon "button" at bounding box center [1425, 84] width 15 height 9
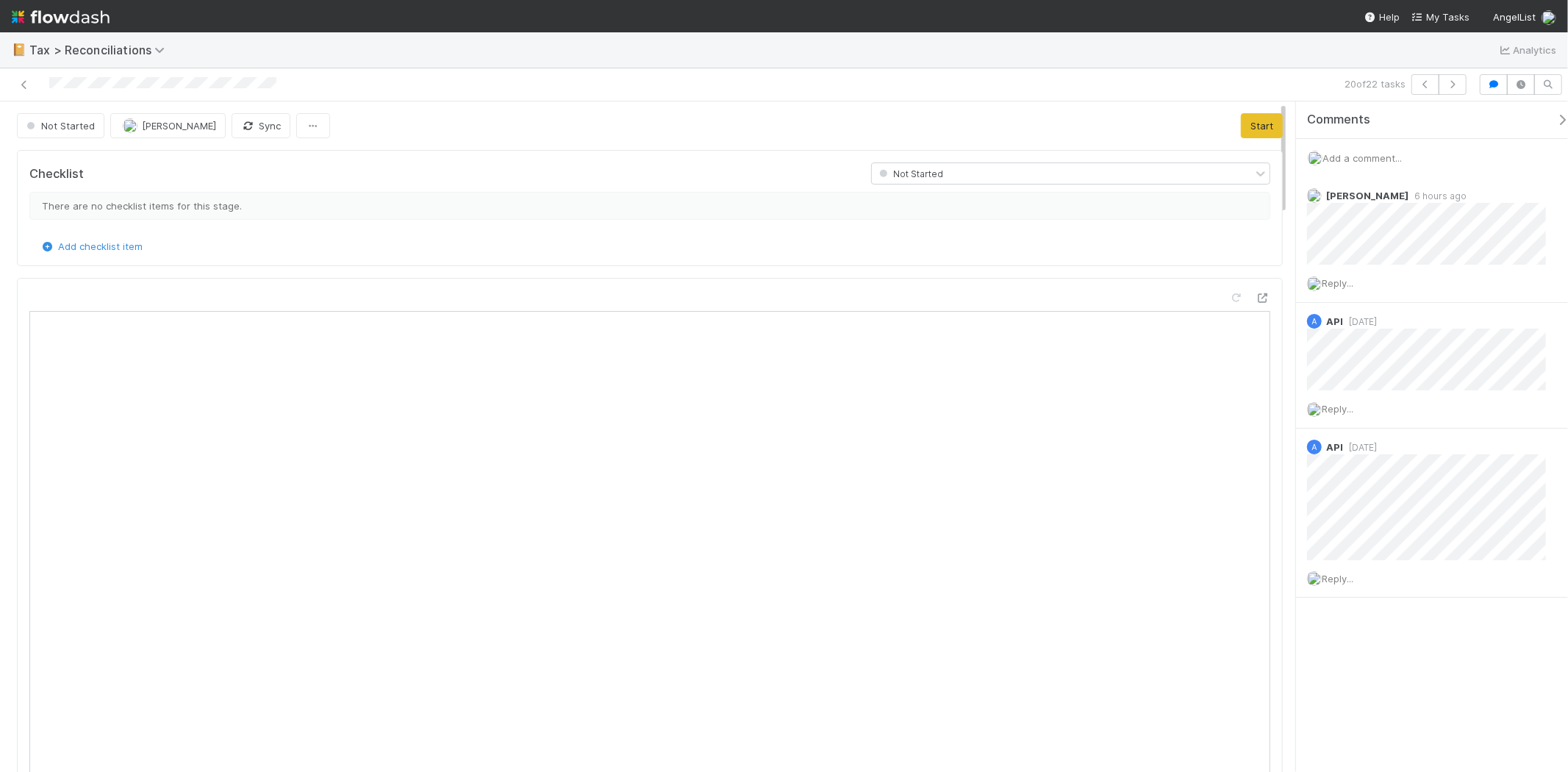
scroll to position [287, 583]
click at [1415, 85] on button "button" at bounding box center [1426, 84] width 28 height 21
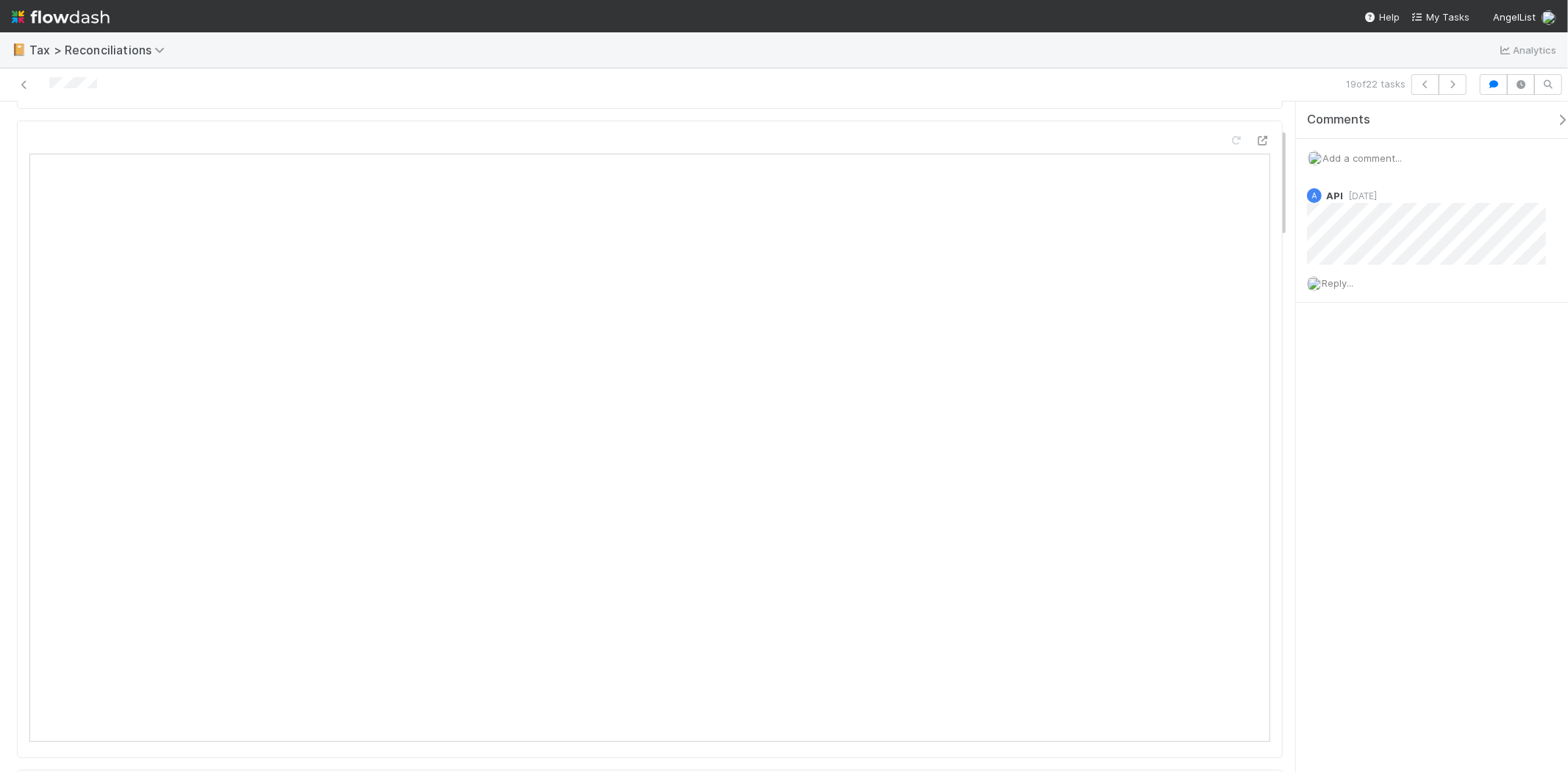
scroll to position [163, 0]
click at [79, 16] on img at bounding box center [60, 17] width 98 height 25
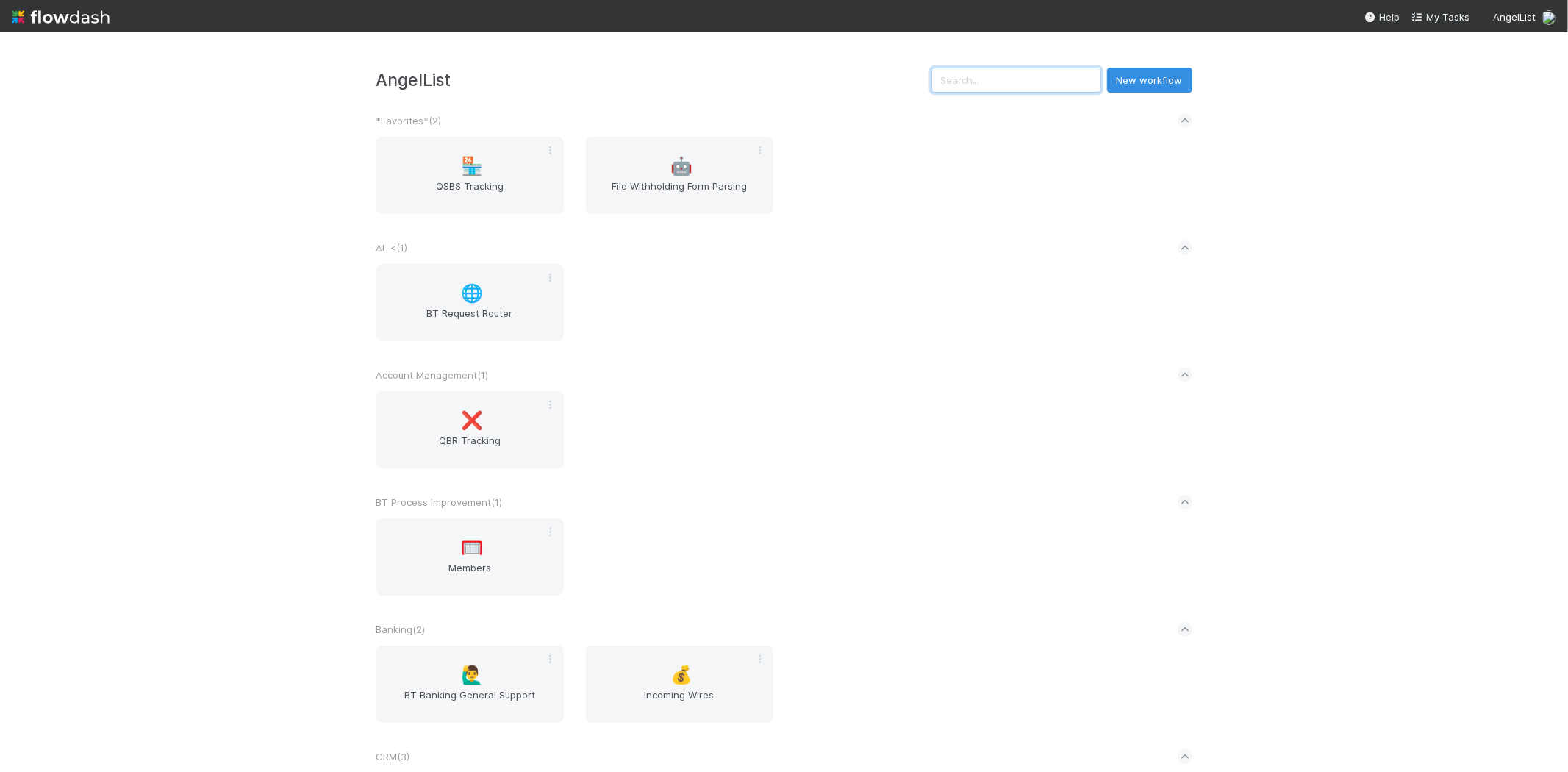
click at [1043, 79] on input "text" at bounding box center [1017, 80] width 170 height 25
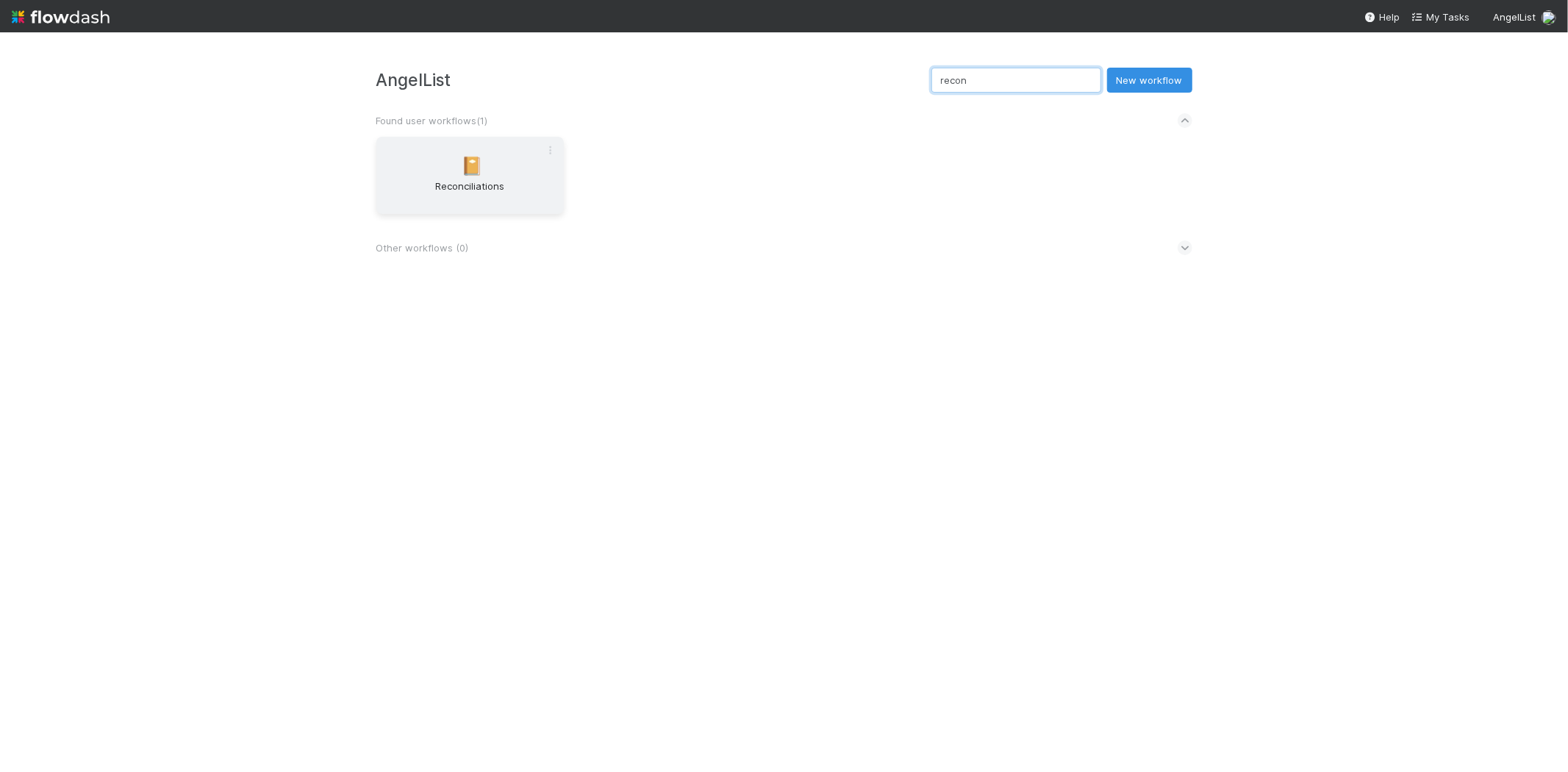
type input "recon"
click at [534, 172] on div "📔 Reconciliations" at bounding box center [470, 175] width 188 height 78
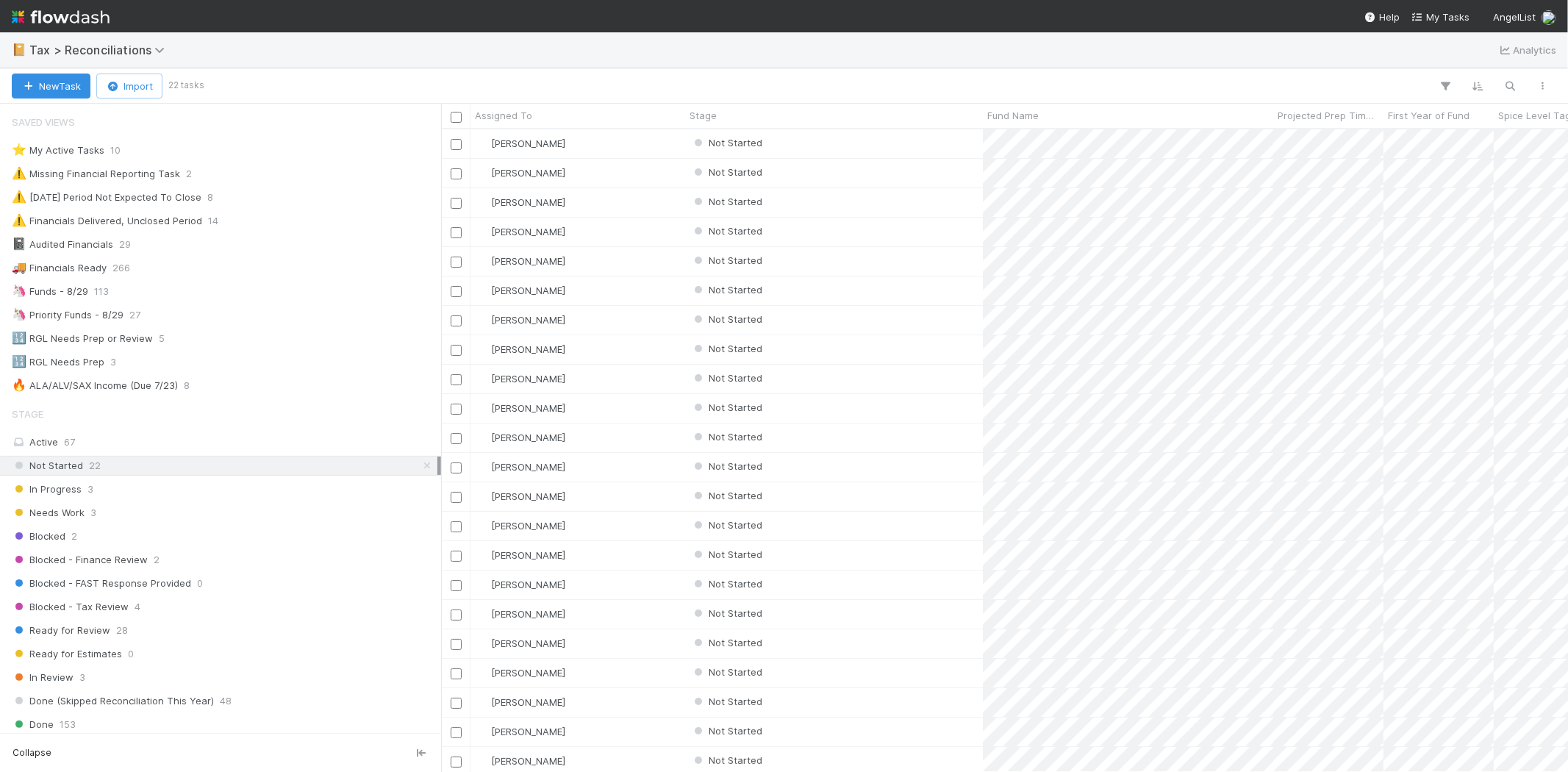
scroll to position [17, 0]
click at [579, 301] on div "Michael Binck" at bounding box center [579, 315] width 215 height 28
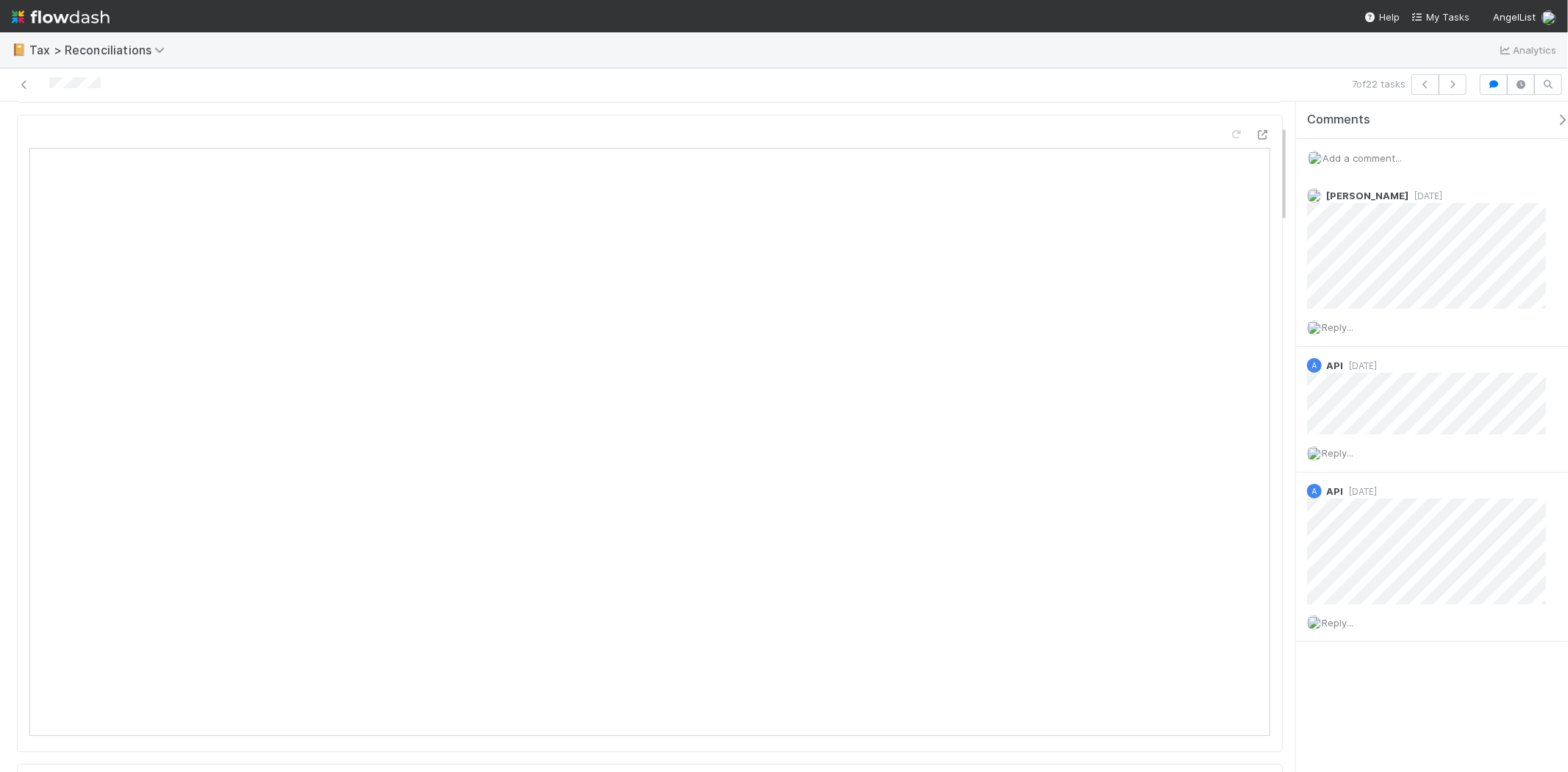
scroll to position [489, 0]
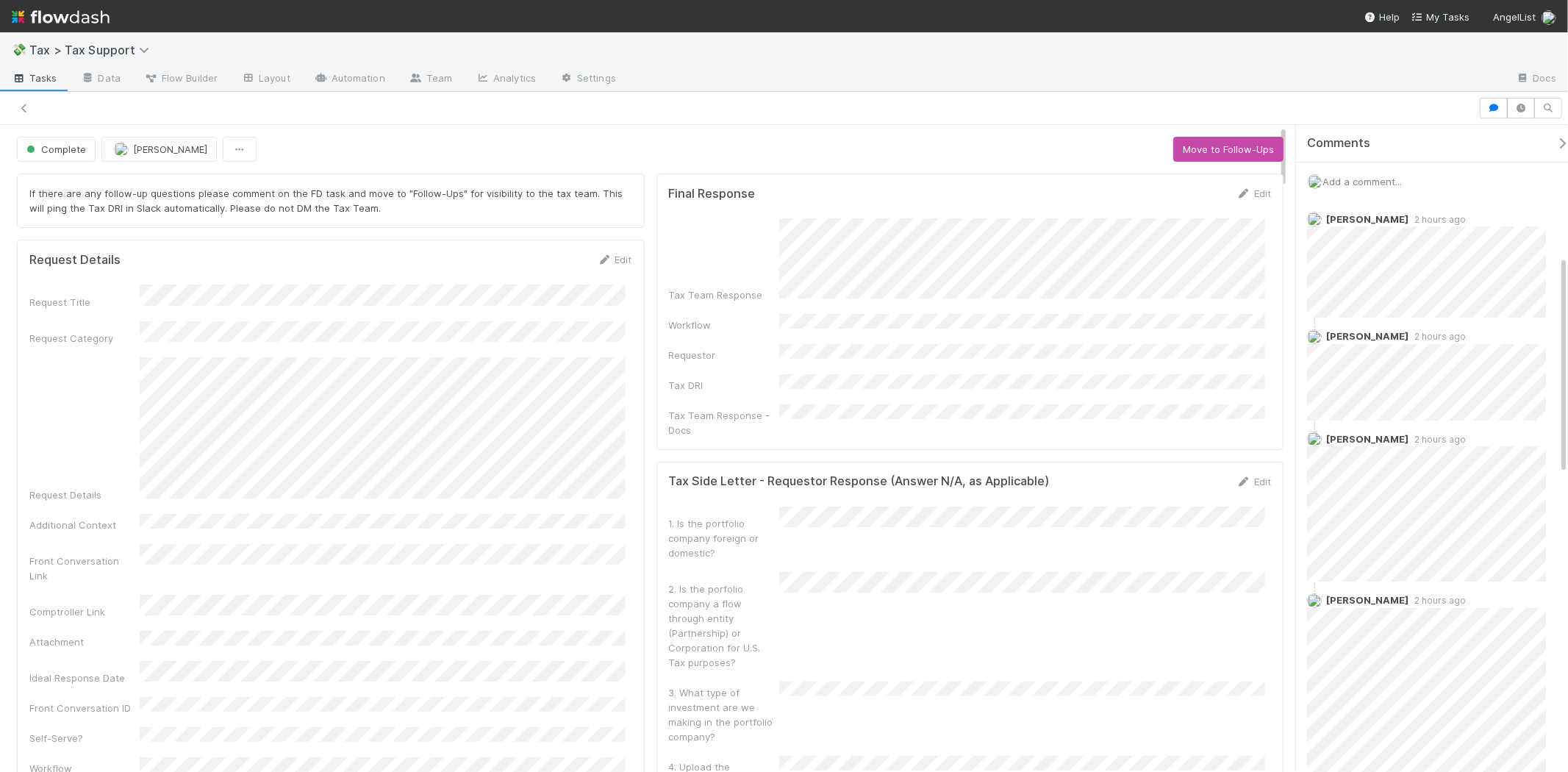
scroll to position [409, 0]
click at [77, 18] on img at bounding box center [60, 17] width 98 height 25
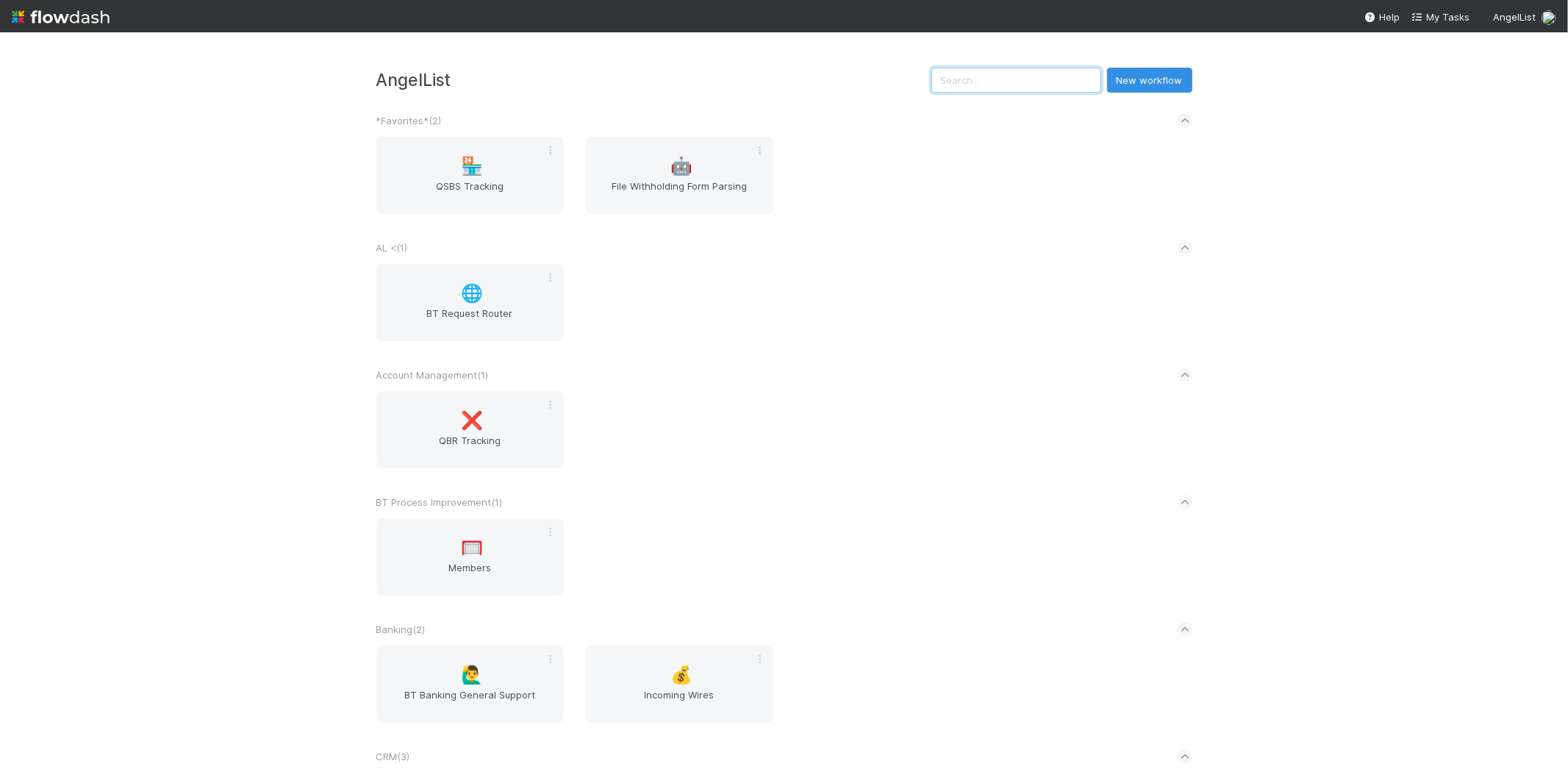
click at [1070, 84] on input "text" at bounding box center [1017, 80] width 170 height 25
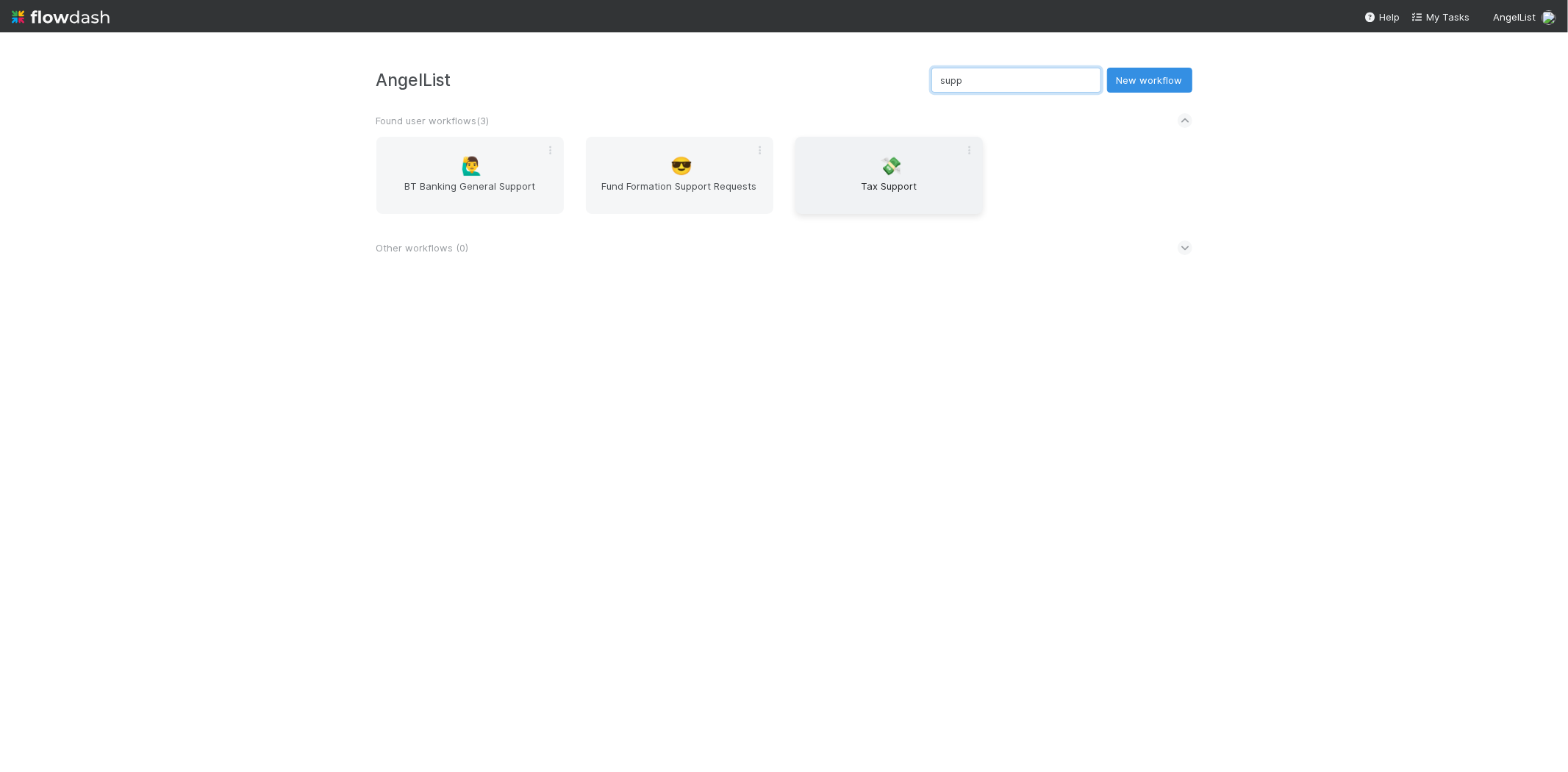
type input "supp"
click at [814, 178] on div "💸 Tax Support" at bounding box center [889, 175] width 188 height 78
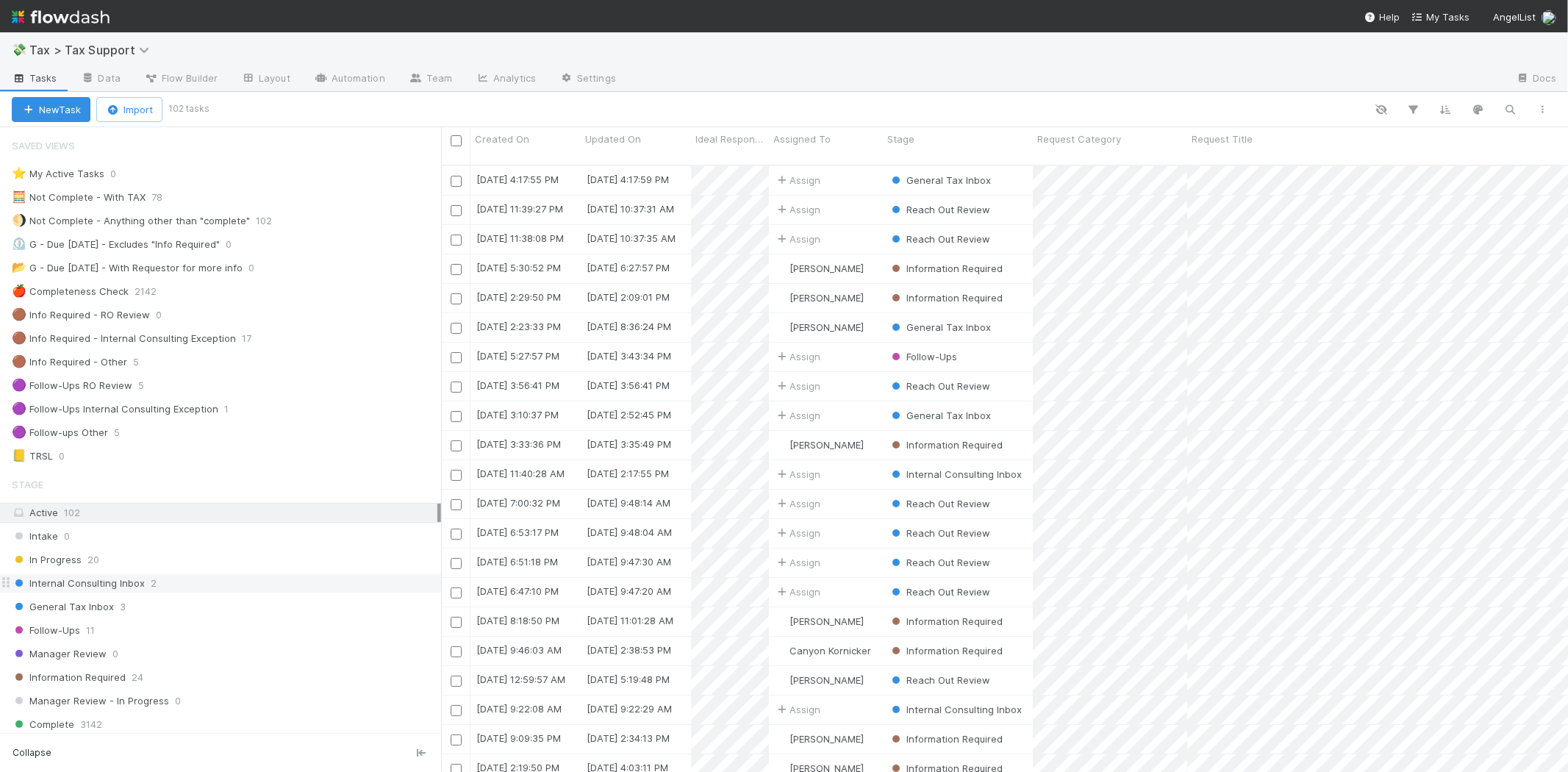
scroll to position [82, 0]
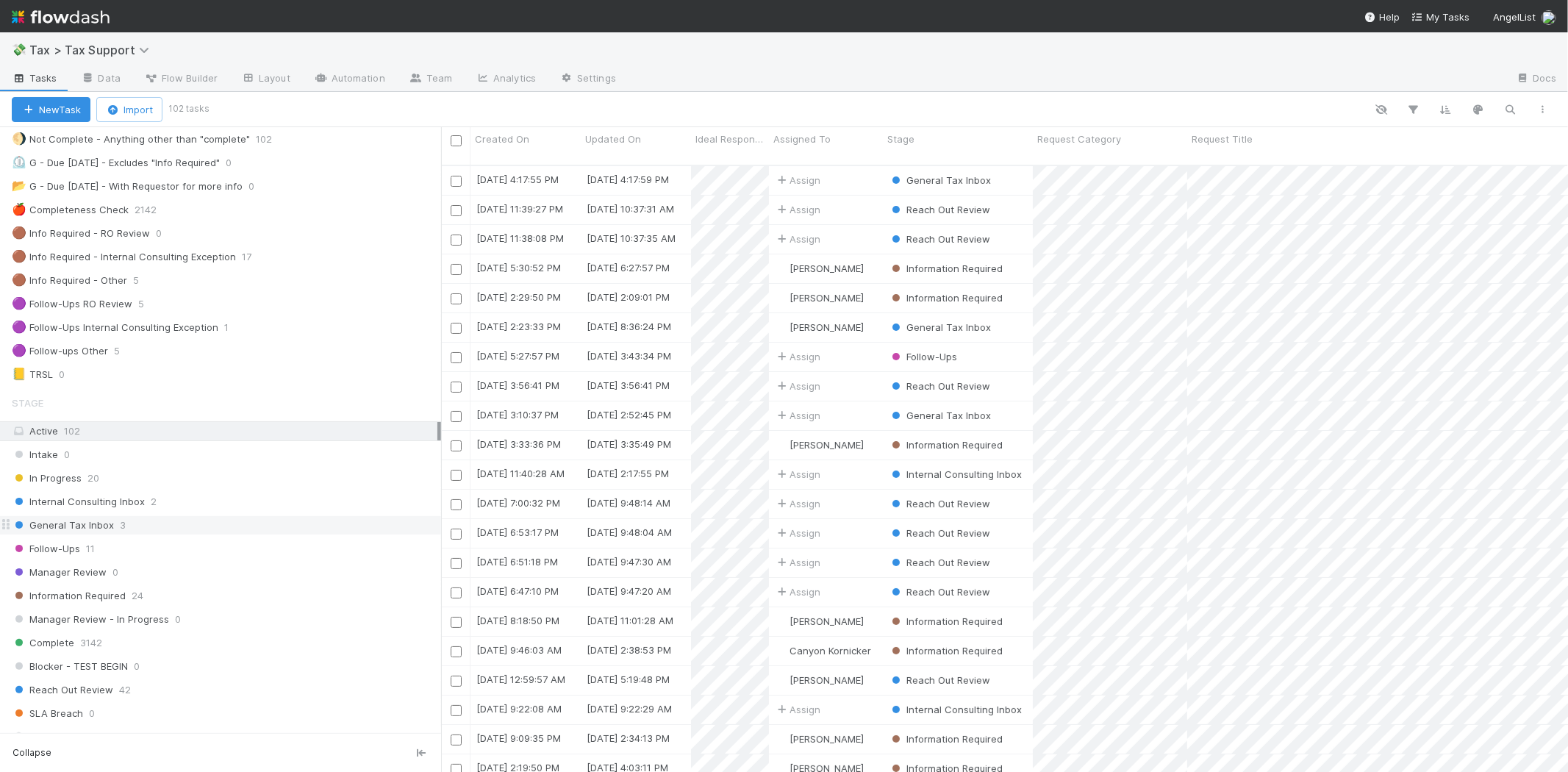
click at [166, 523] on div "General Tax Inbox 3" at bounding box center [226, 525] width 429 height 18
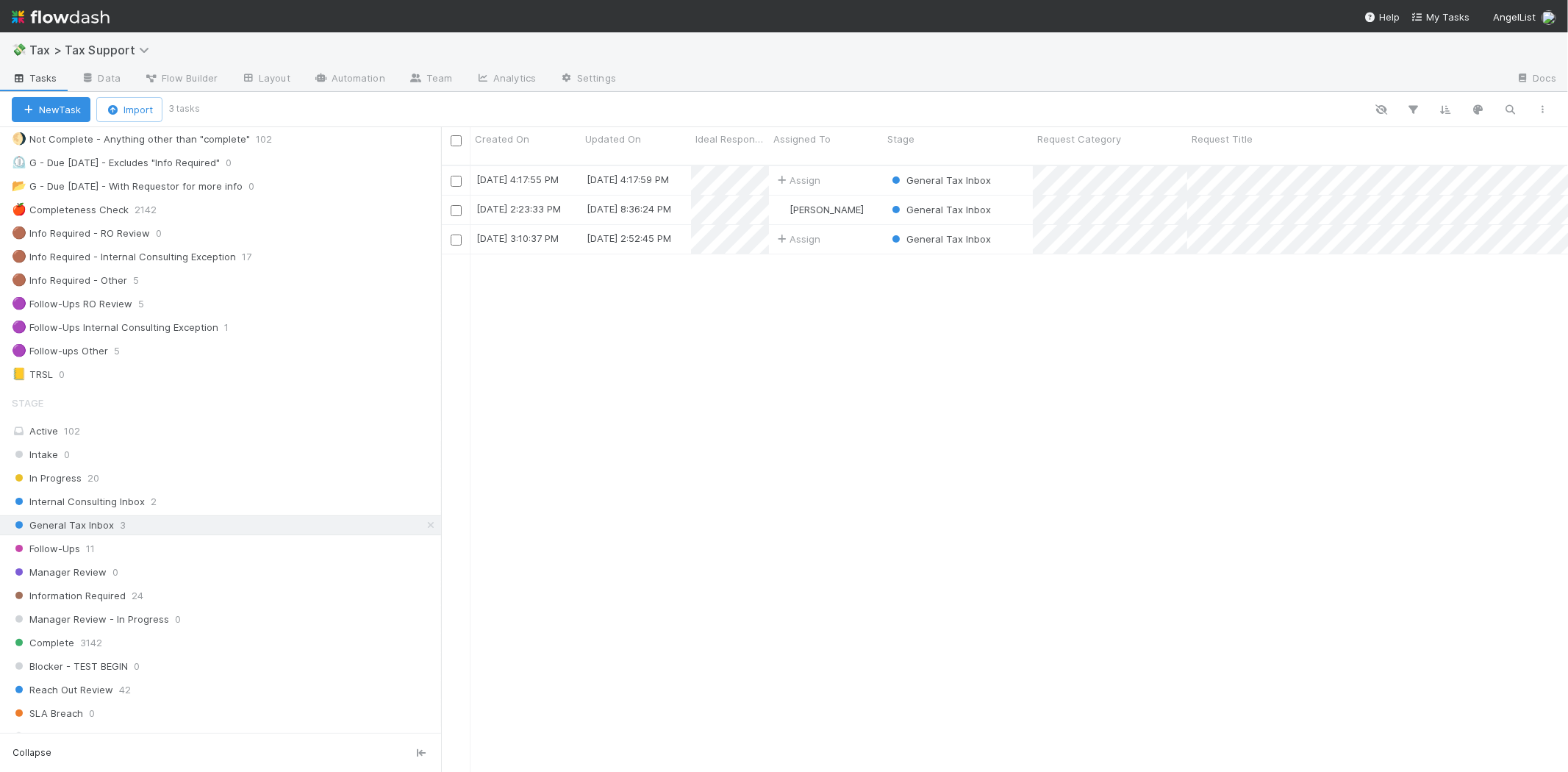
scroll to position [607, 1115]
click at [850, 166] on div "Assign" at bounding box center [826, 180] width 114 height 28
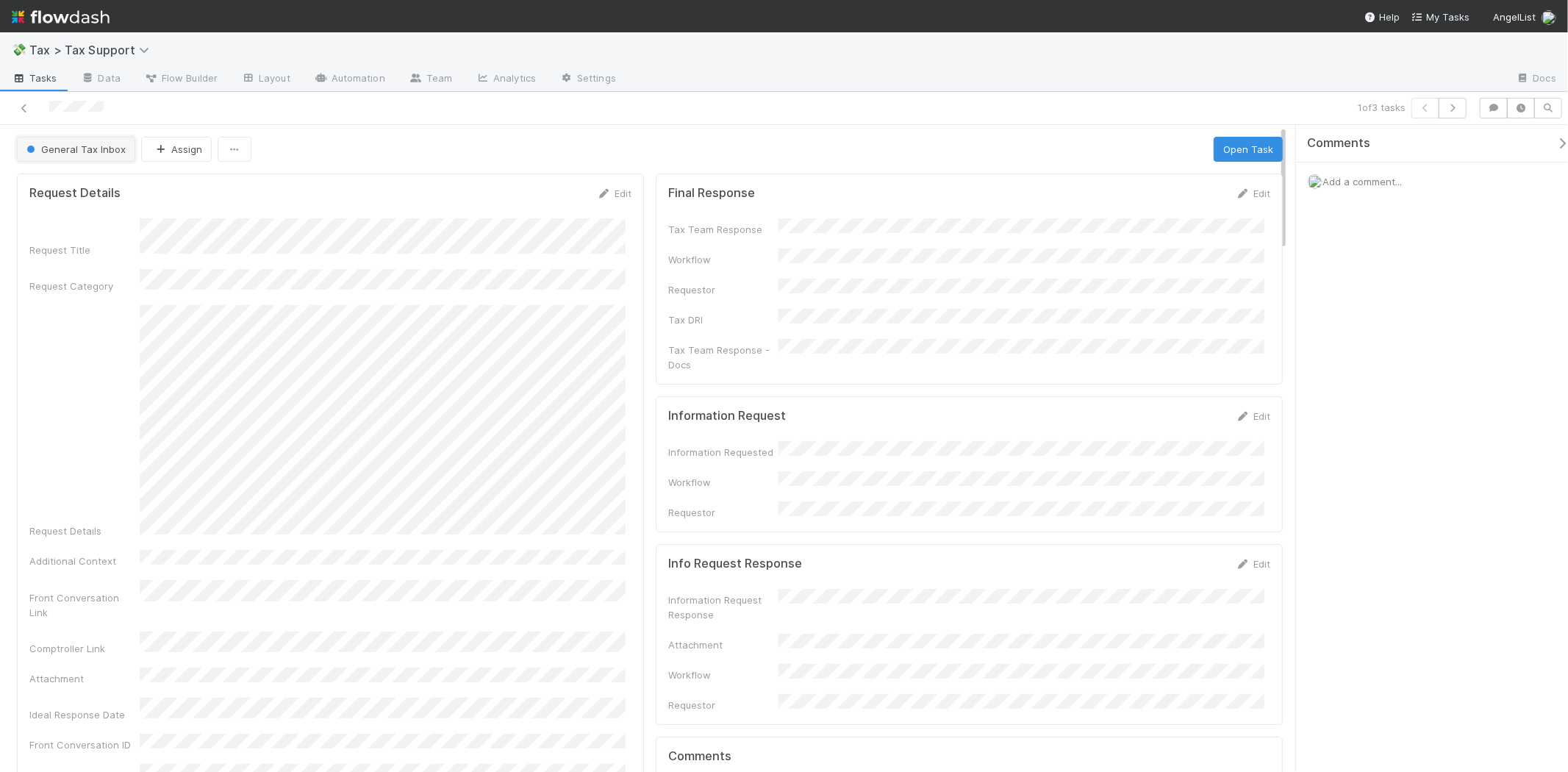
click at [37, 145] on span "General Tax Inbox" at bounding box center [74, 149] width 103 height 12
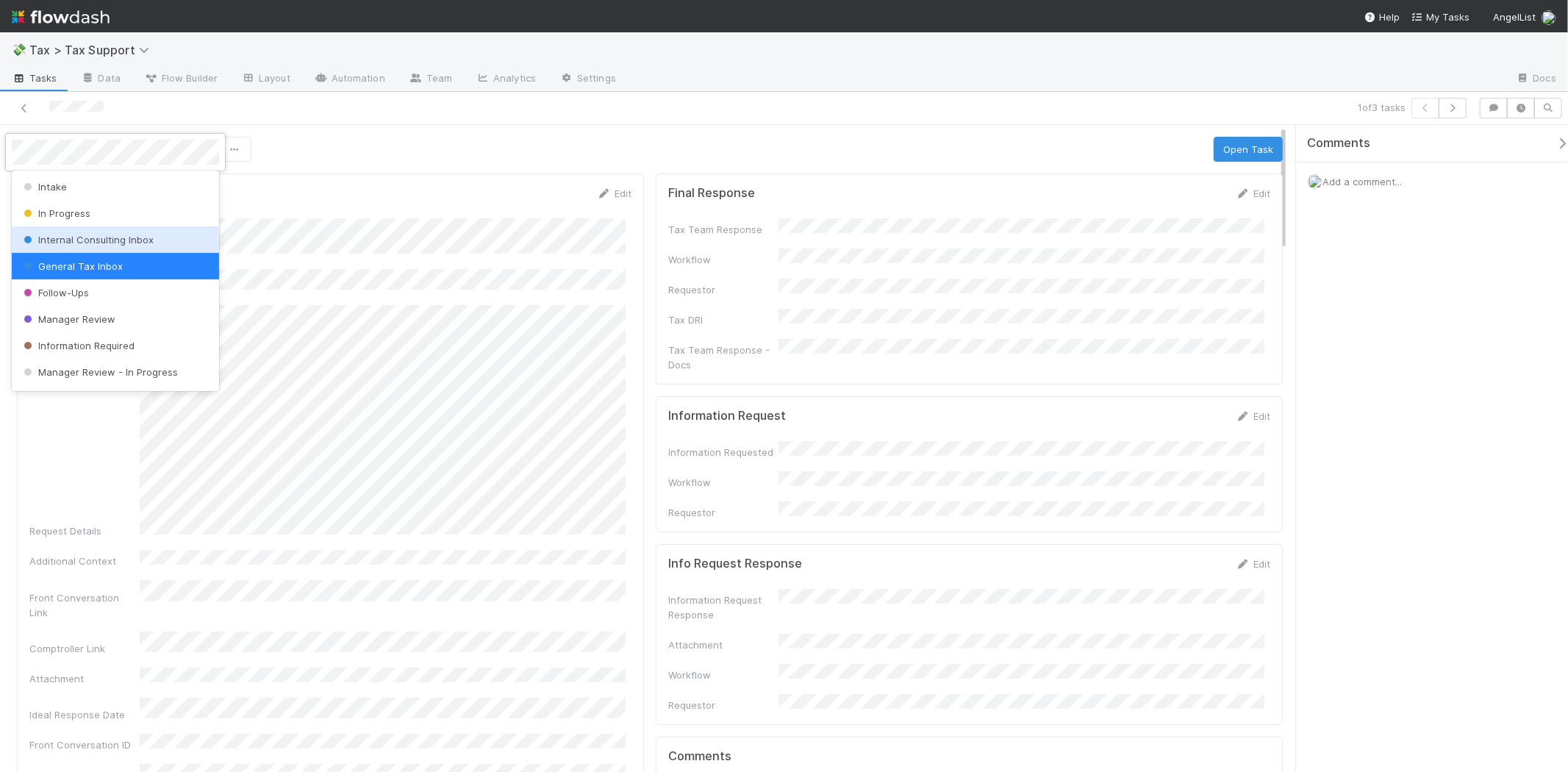
click at [89, 250] on div "Internal Consulting Inbox" at bounding box center [115, 240] width 208 height 27
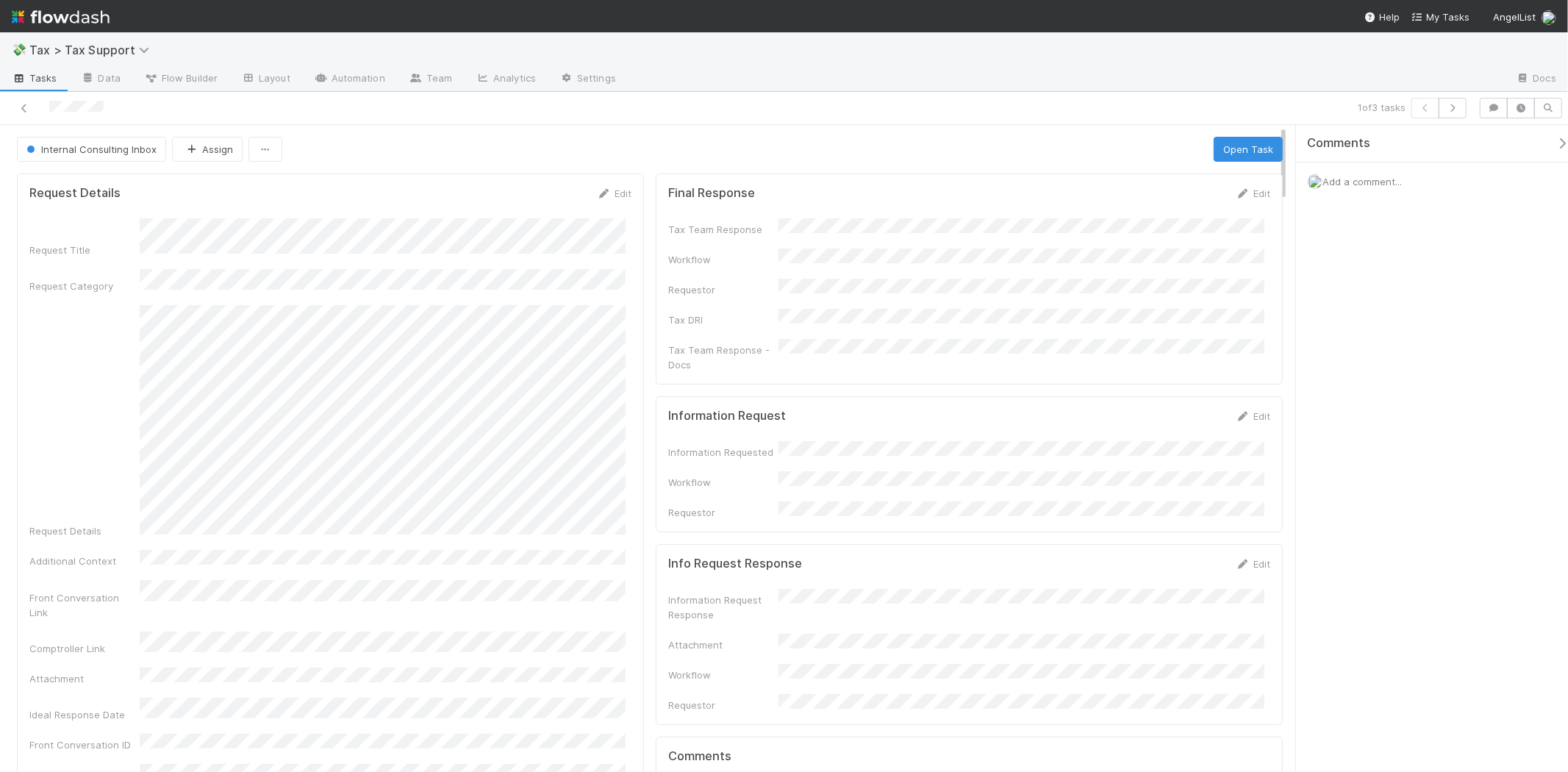
click at [37, 109] on div at bounding box center [373, 108] width 736 height 21
click at [28, 109] on icon at bounding box center [24, 108] width 15 height 9
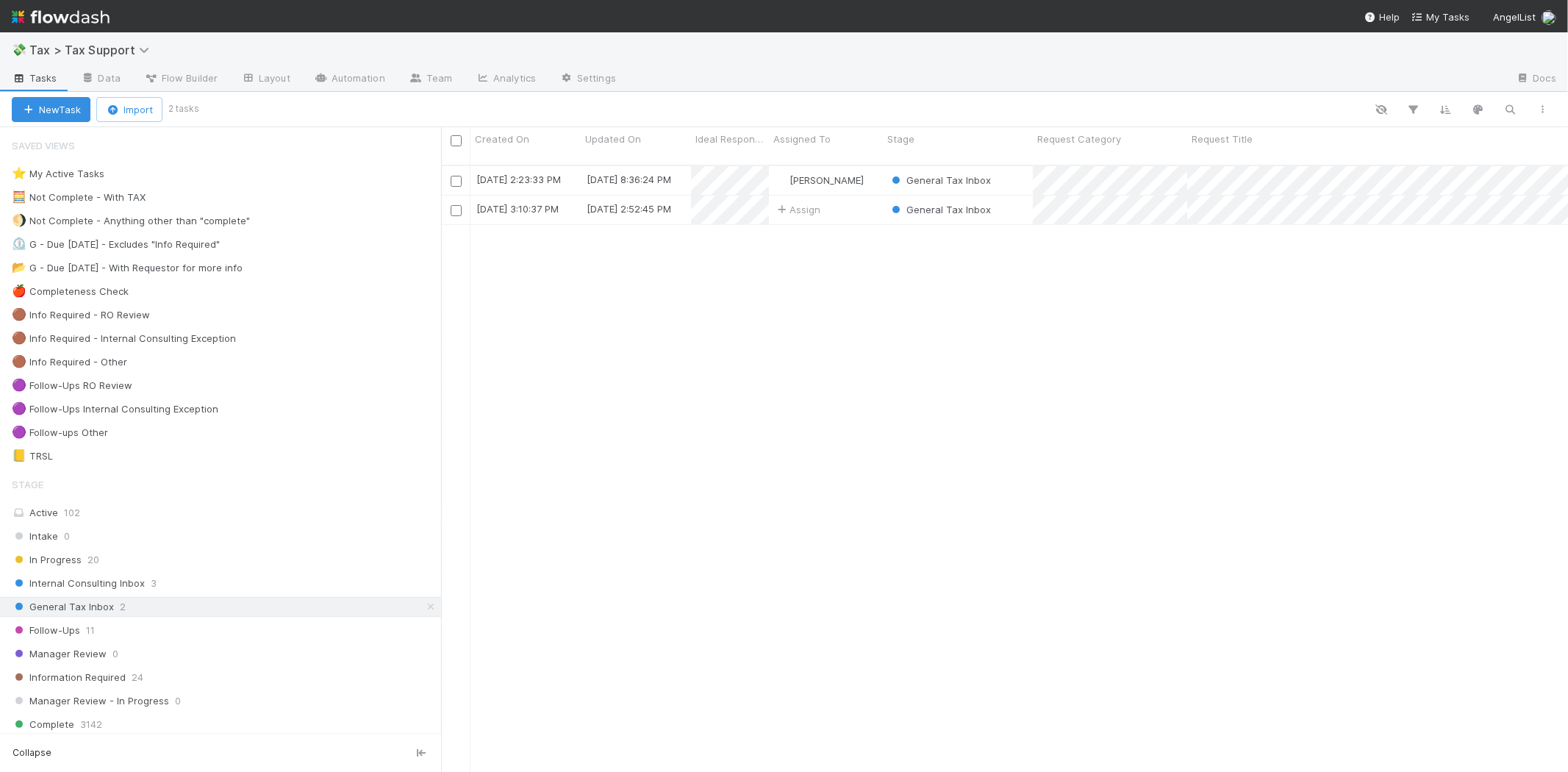
scroll to position [607, 1115]
click at [862, 166] on div "Blake Hall" at bounding box center [826, 180] width 114 height 28
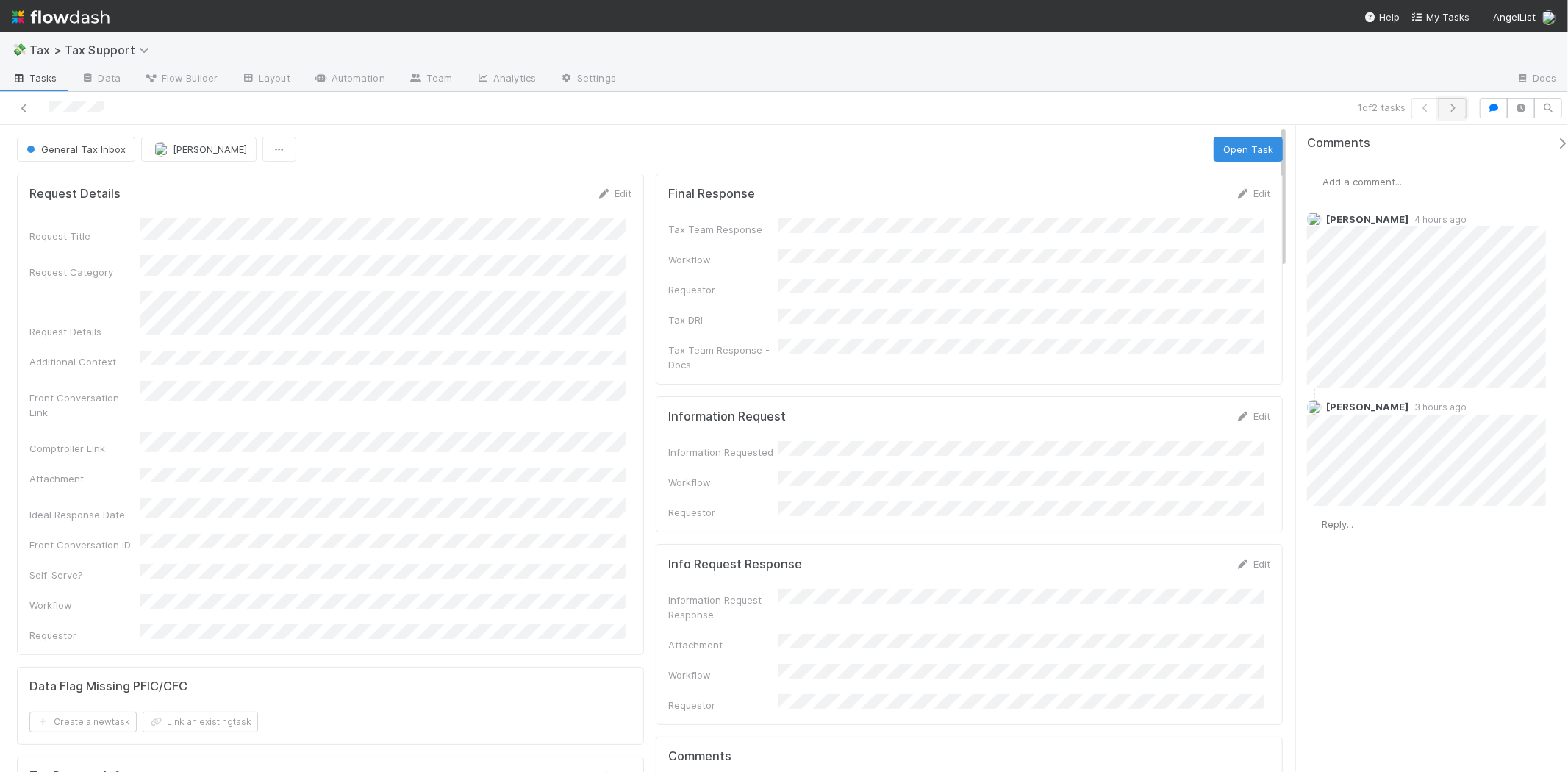
click at [1455, 111] on icon "button" at bounding box center [1453, 108] width 15 height 9
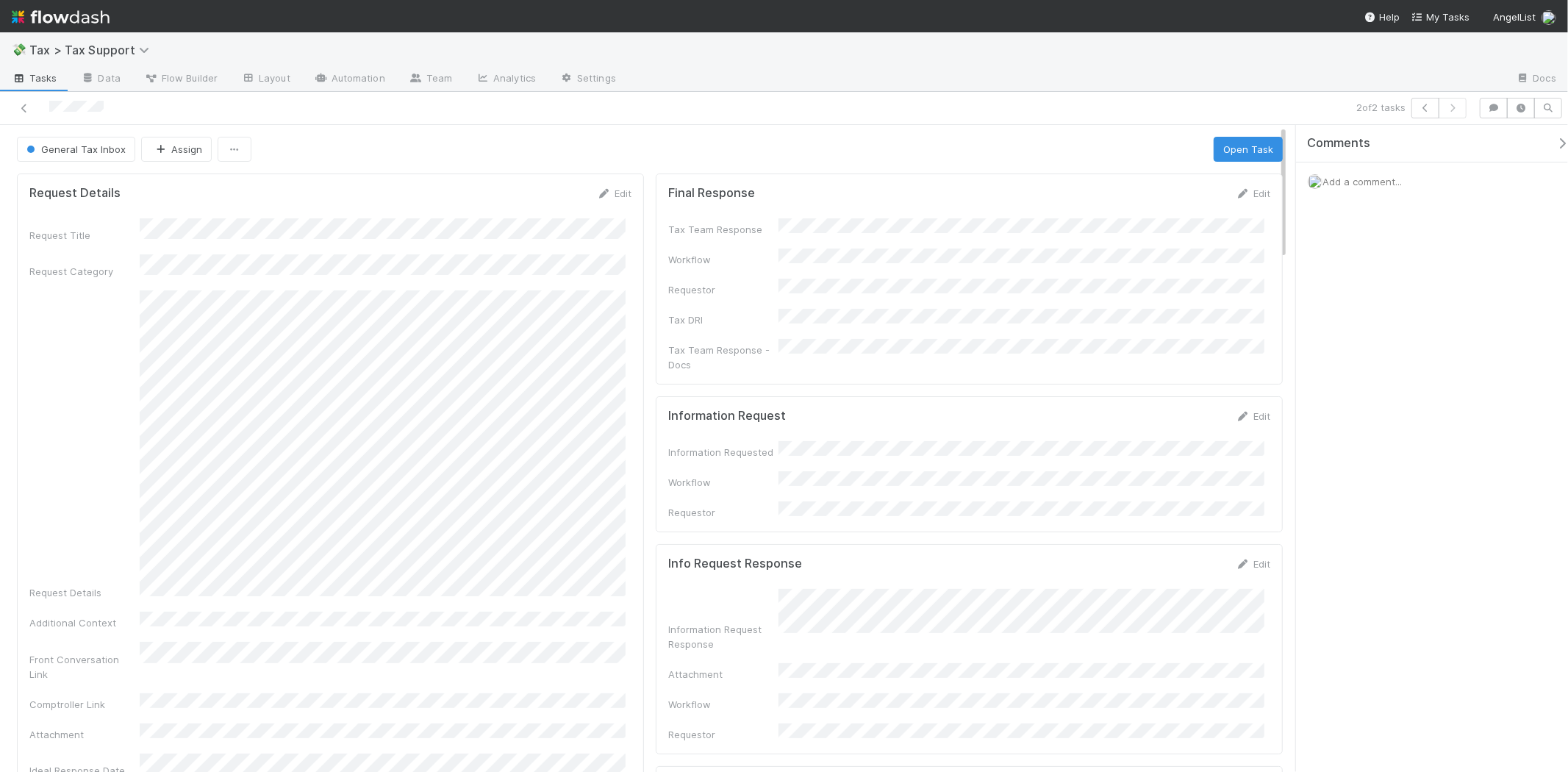
click at [1402, 186] on span "Add a comment..." at bounding box center [1362, 182] width 79 height 12
click at [1397, 278] on span "Tarina Touret" at bounding box center [1395, 278] width 74 height 12
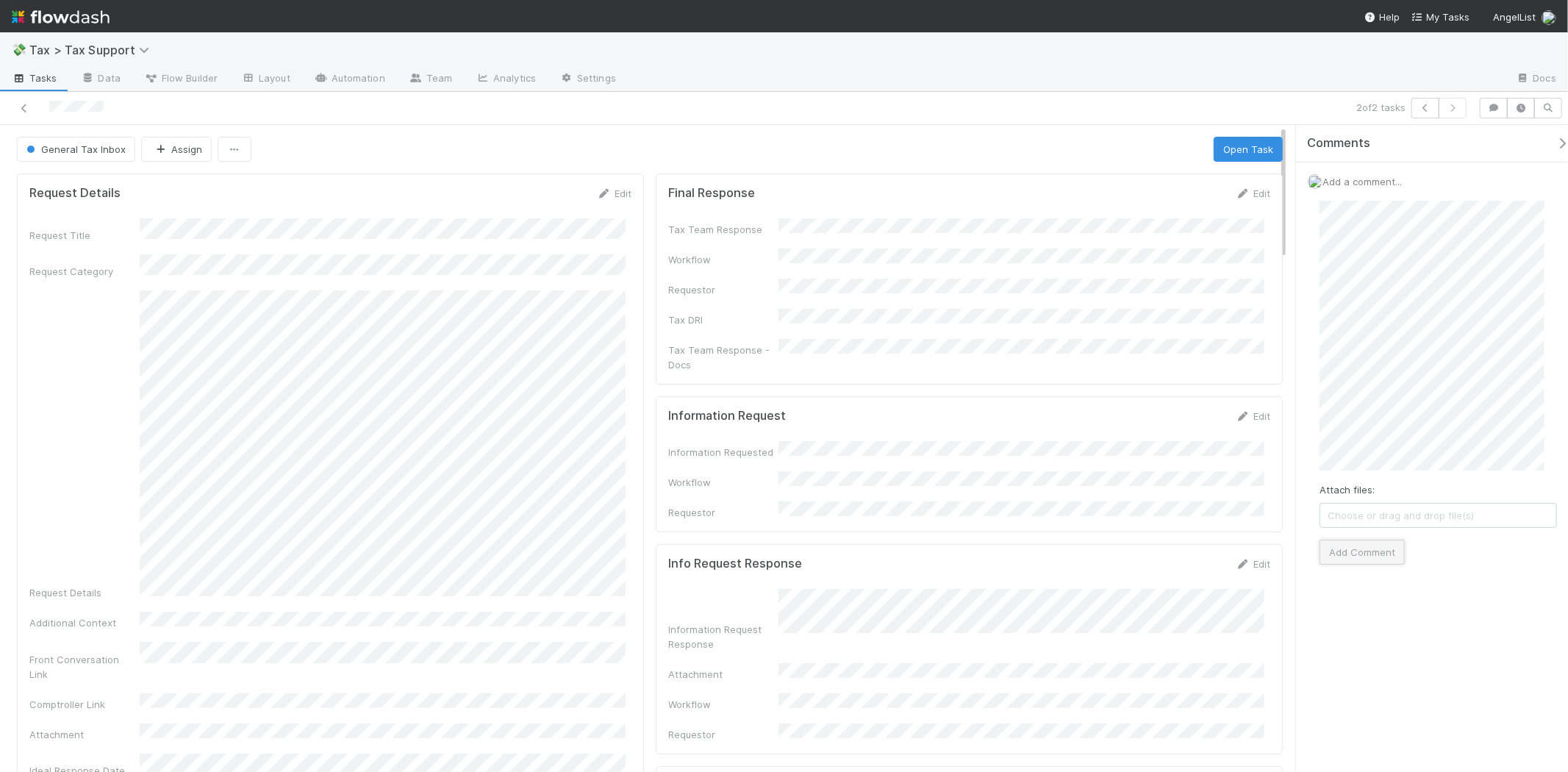
click at [1369, 556] on button "Add Comment" at bounding box center [1362, 552] width 85 height 25
click at [978, 378] on div "General Tax Inbox Assign Open Task Request Details Edit Request Title Request C…" at bounding box center [784, 449] width 1568 height 647
click at [1200, 268] on div "Tax Team Response Workflow Requestor Tax DRI Tax Team Response - Docs" at bounding box center [969, 295] width 602 height 153
click at [120, 144] on span "General Tax Inbox" at bounding box center [74, 149] width 103 height 12
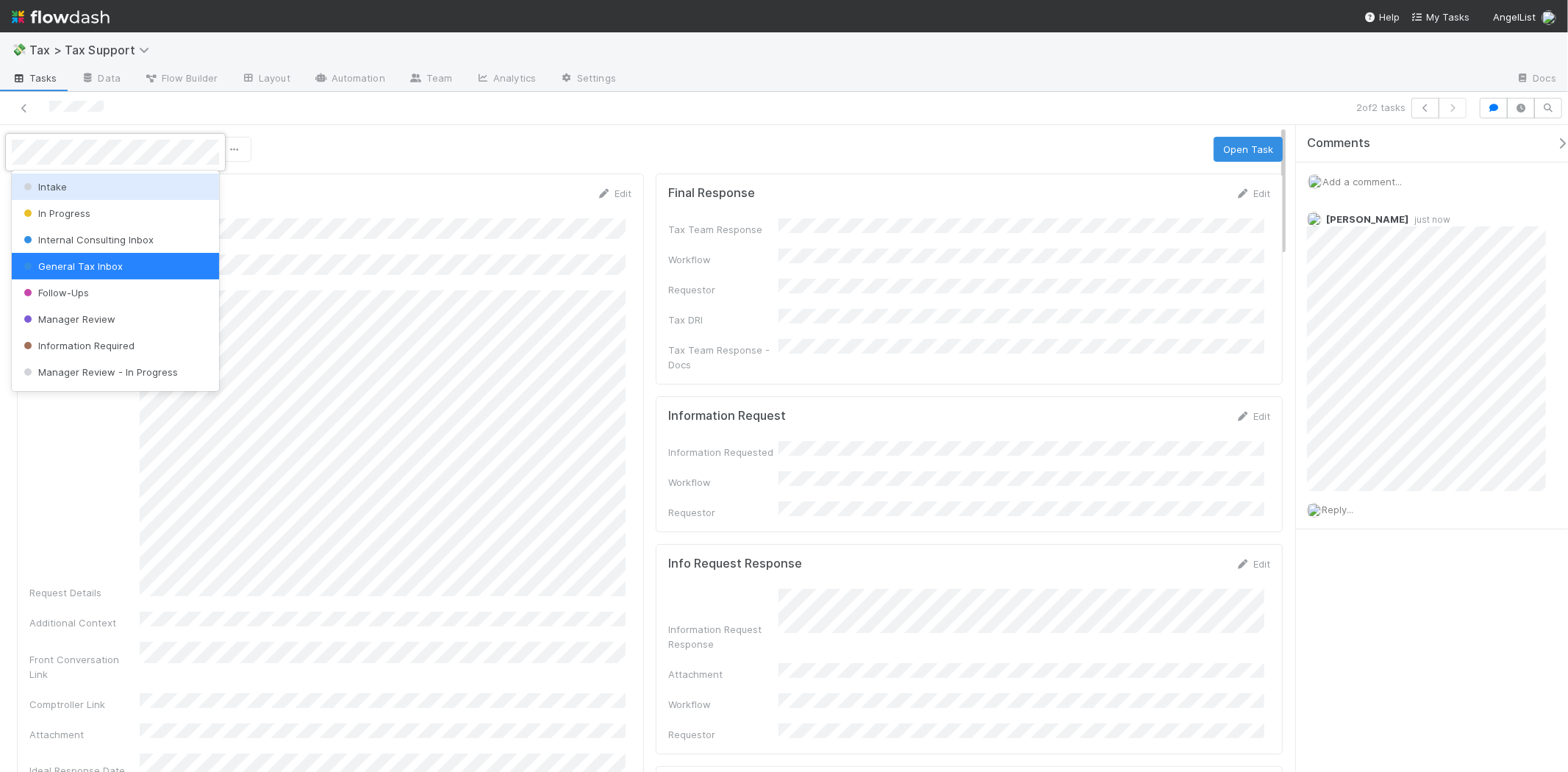
scroll to position [103, 0]
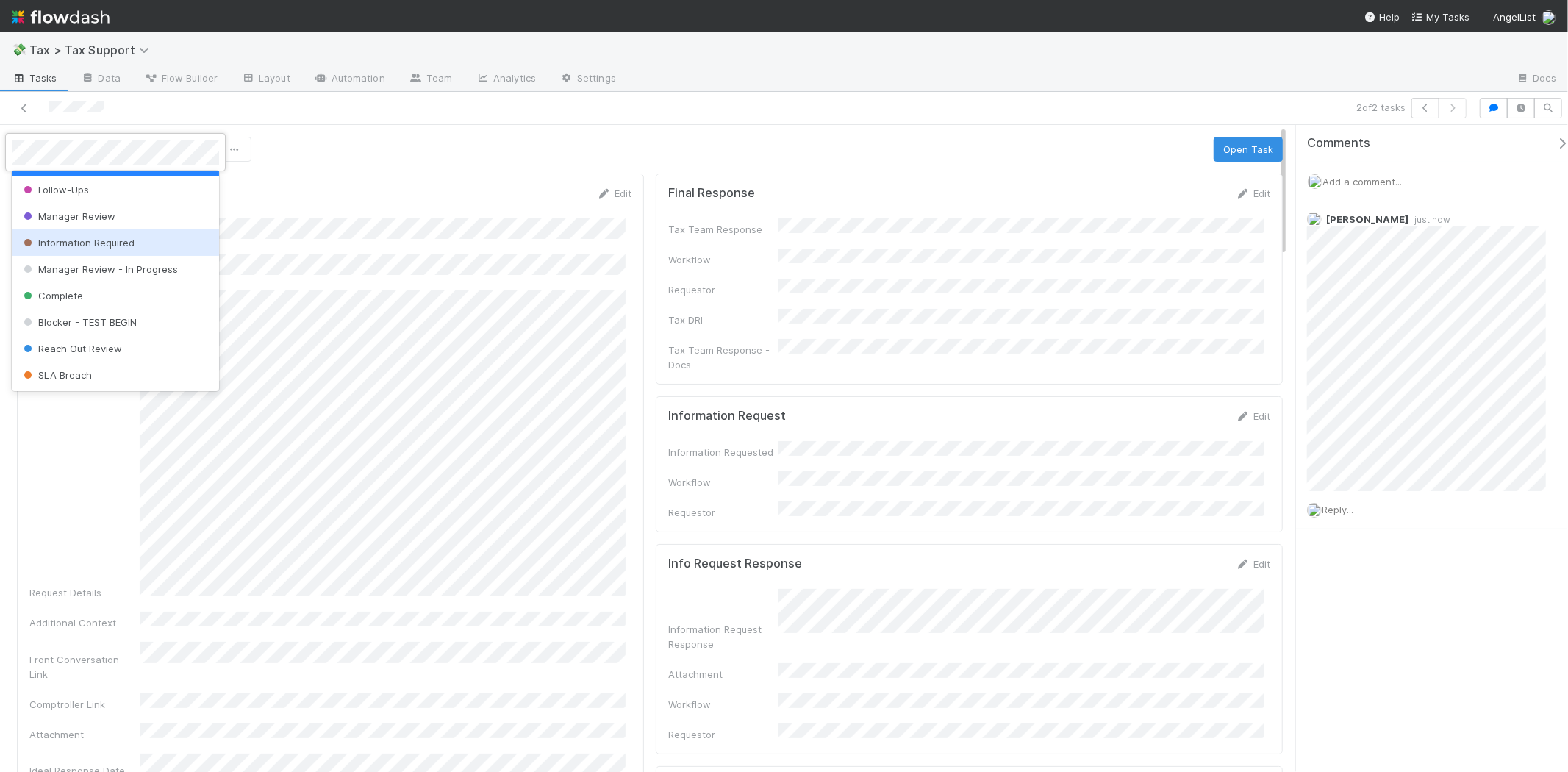
click at [111, 235] on div "Information Required" at bounding box center [115, 243] width 208 height 27
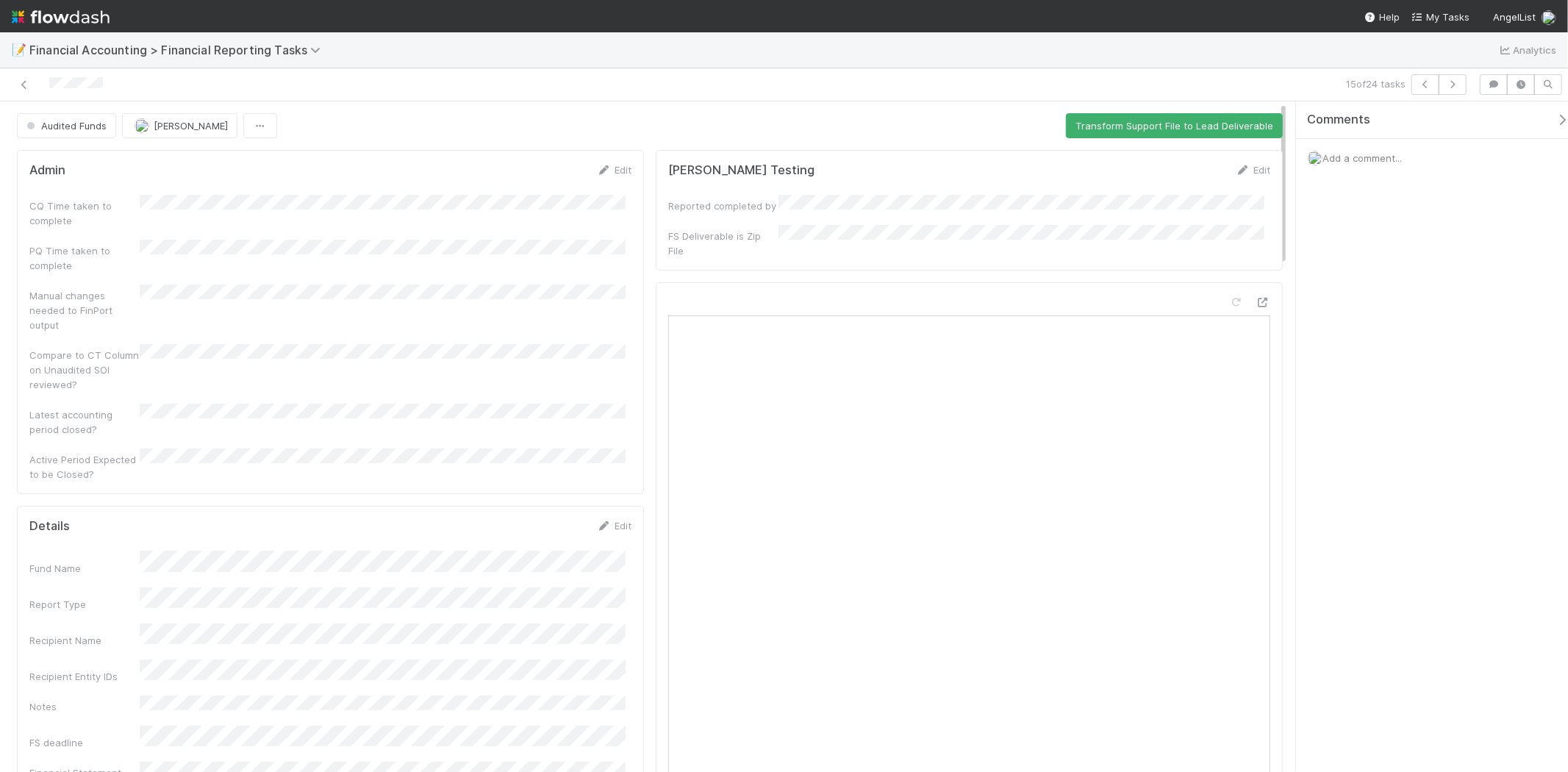
click at [102, 13] on img at bounding box center [60, 17] width 98 height 25
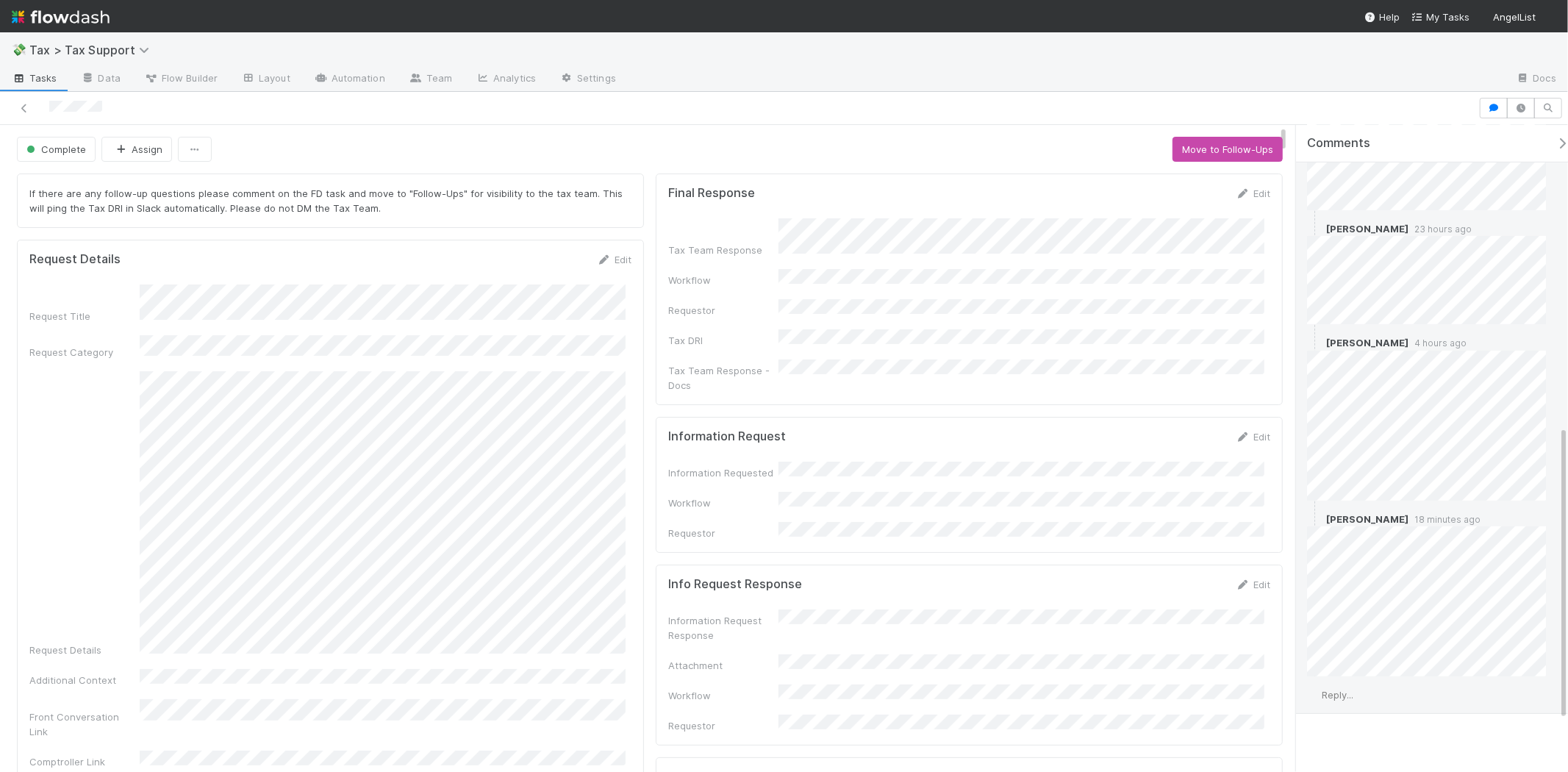
scroll to position [770, 0]
